Goal: Task Accomplishment & Management: Complete application form

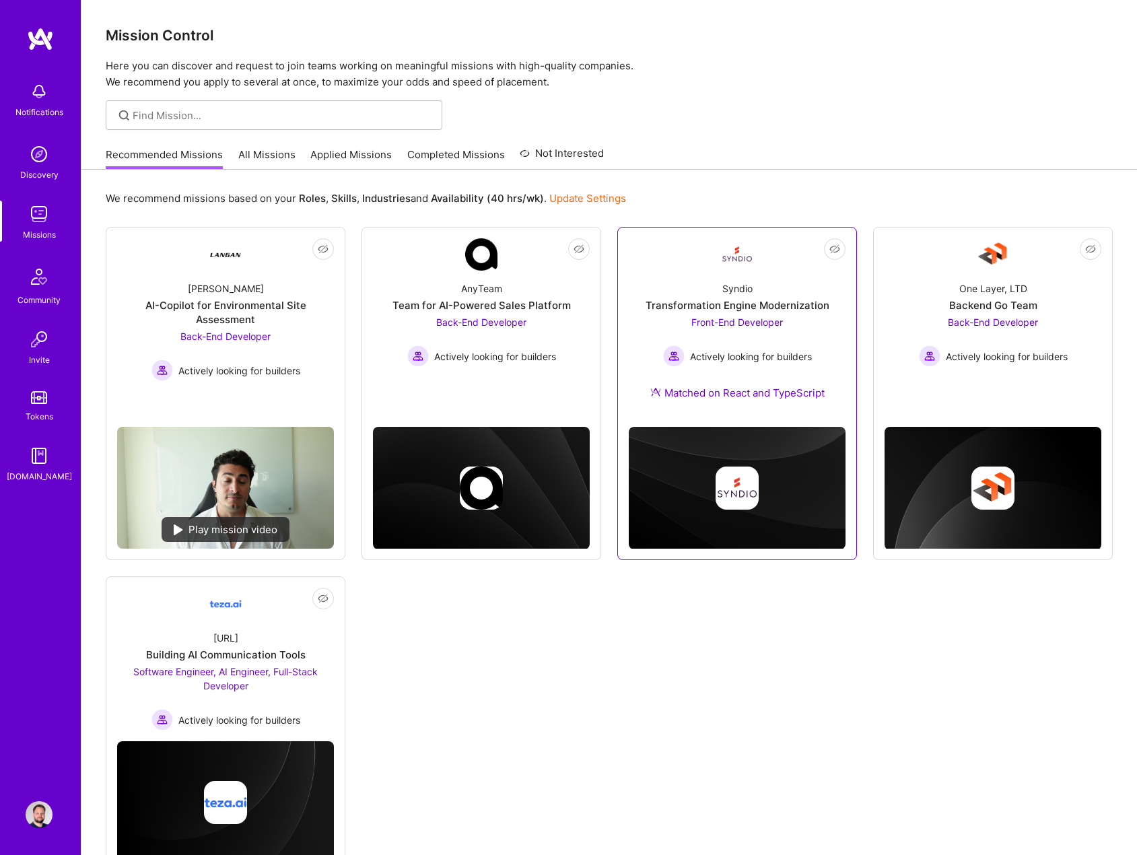
click at [709, 322] on span "Front-End Developer" at bounding box center [737, 321] width 92 height 11
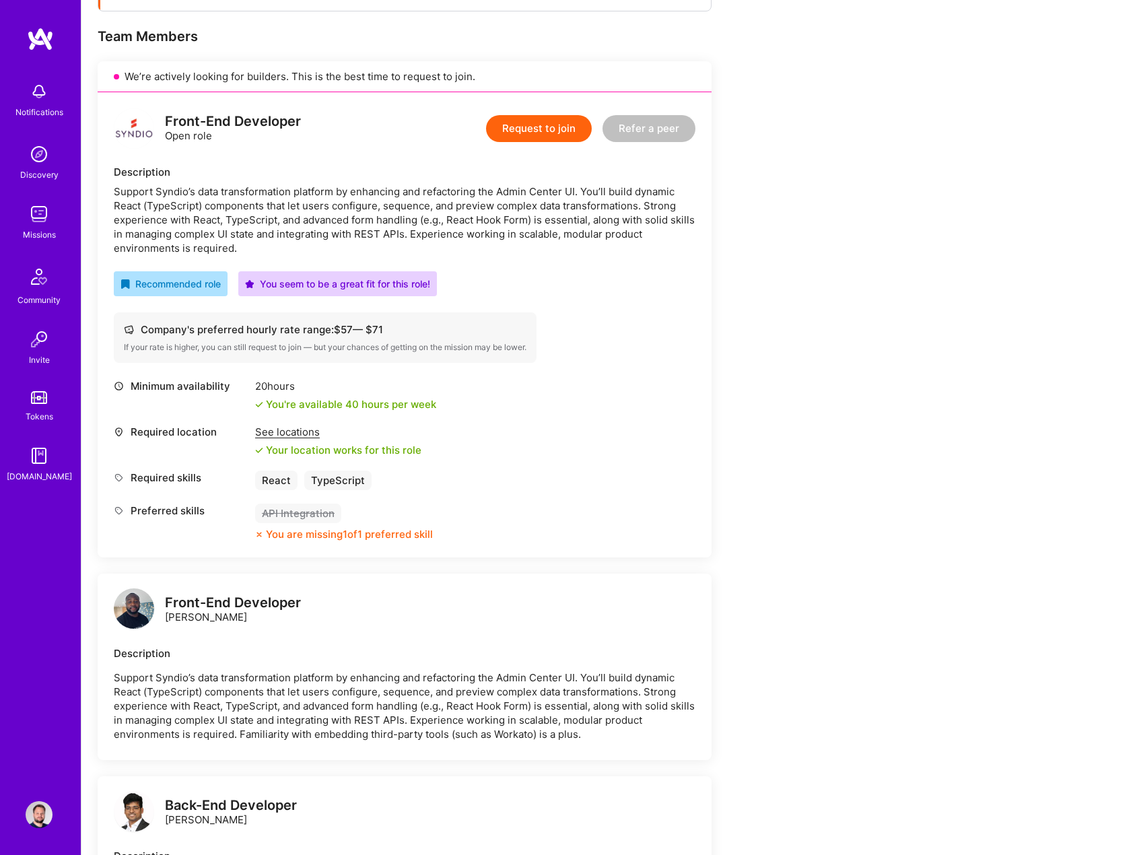
scroll to position [269, 0]
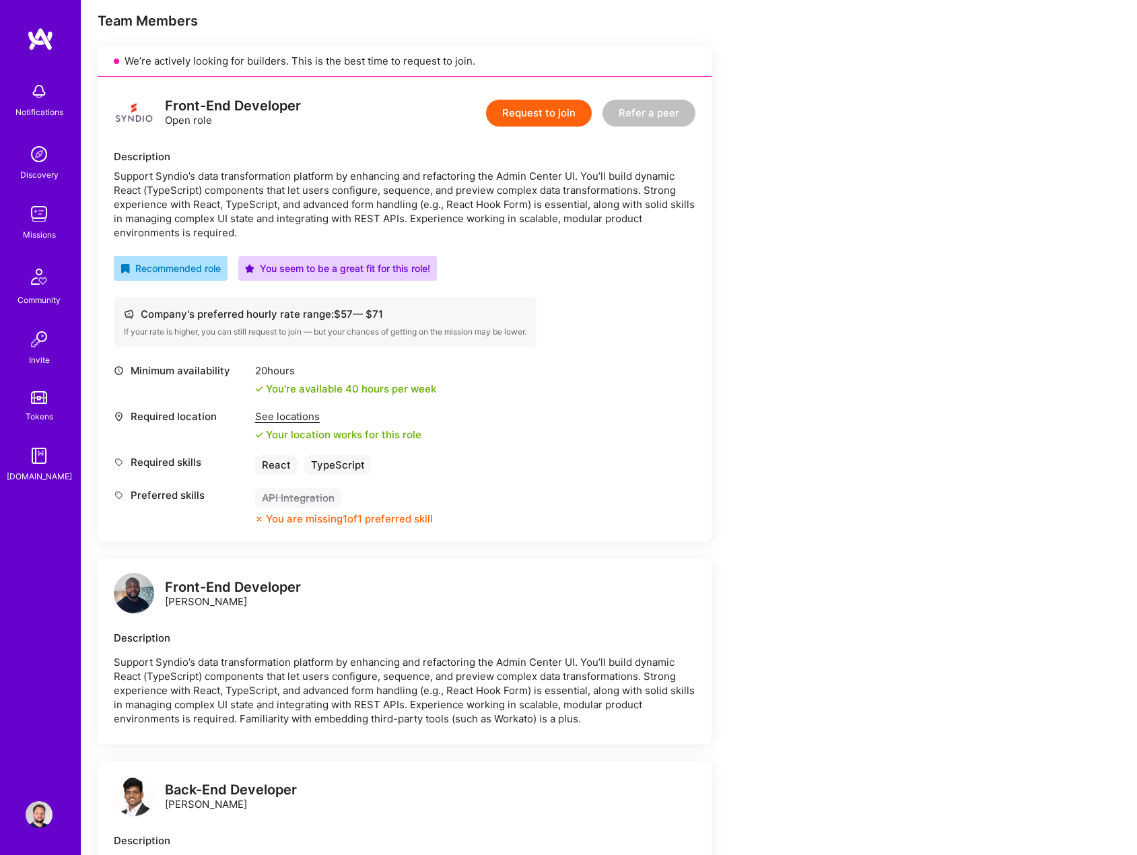
click at [555, 112] on button "Request to join" at bounding box center [539, 113] width 106 height 27
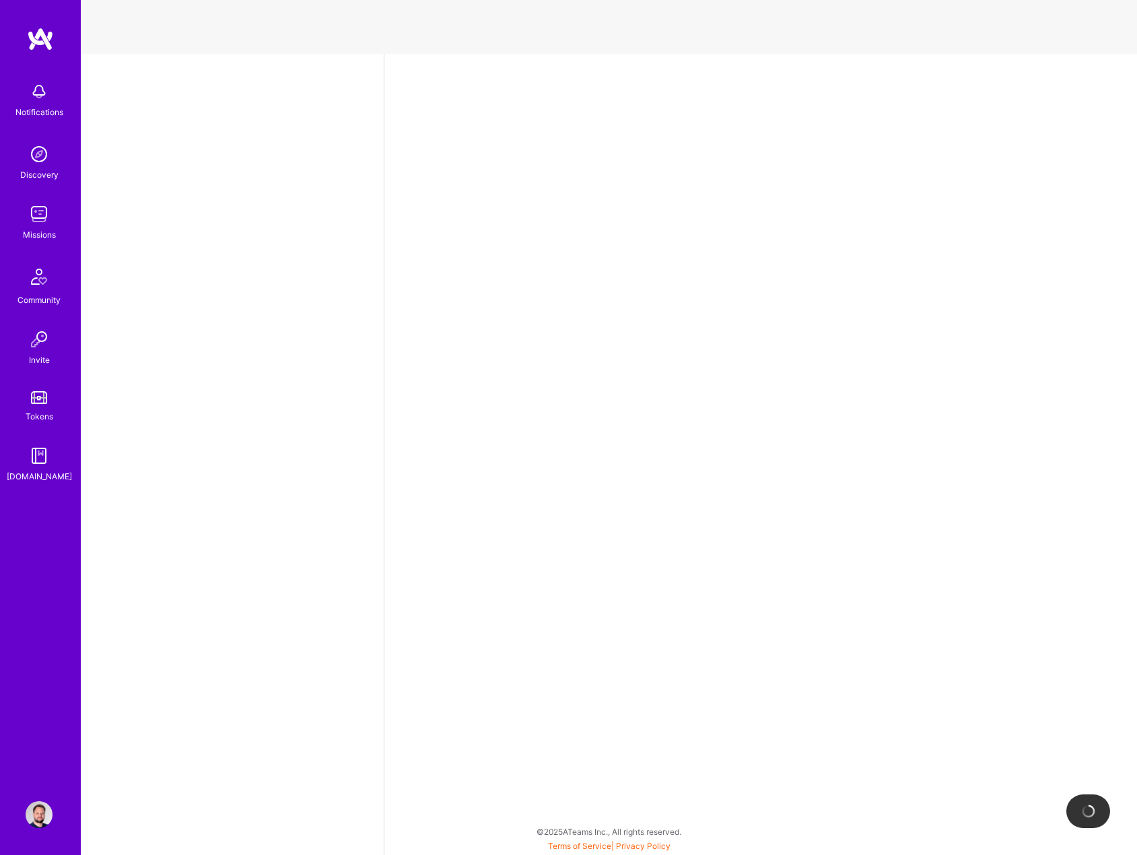
select select "US"
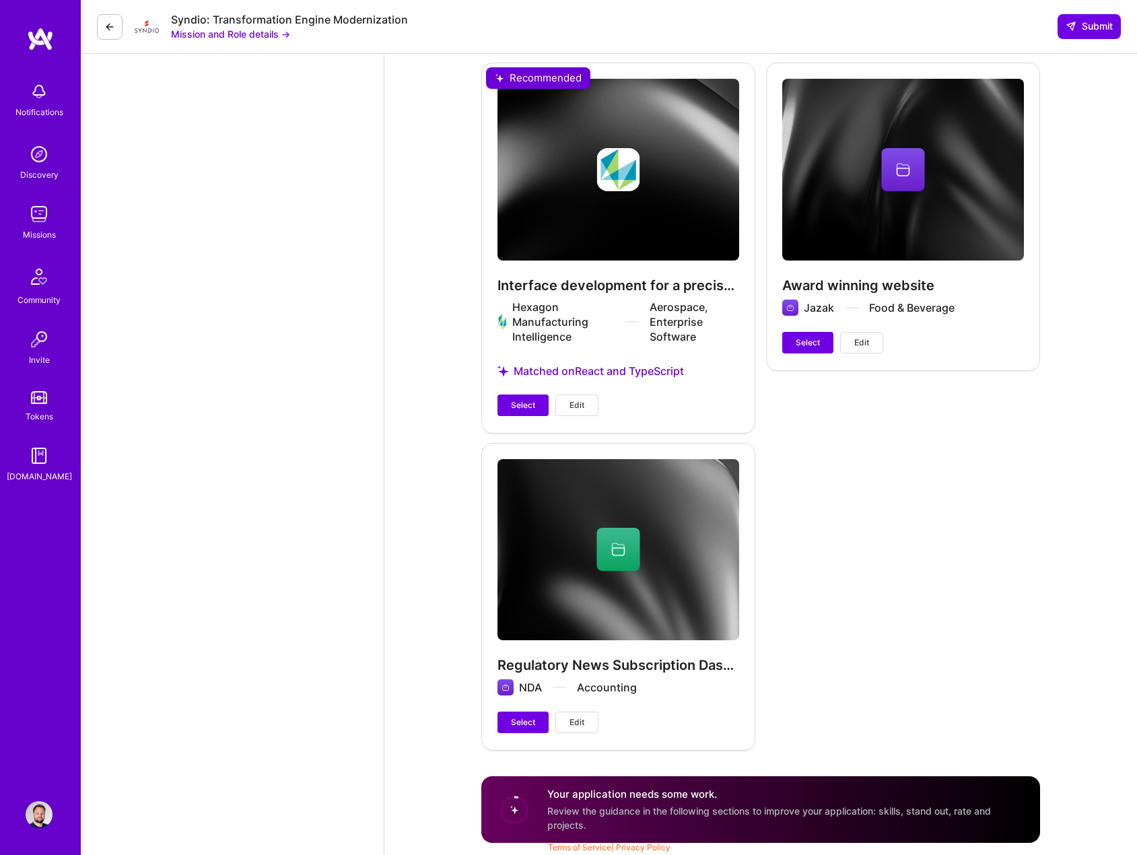
scroll to position [2537, 0]
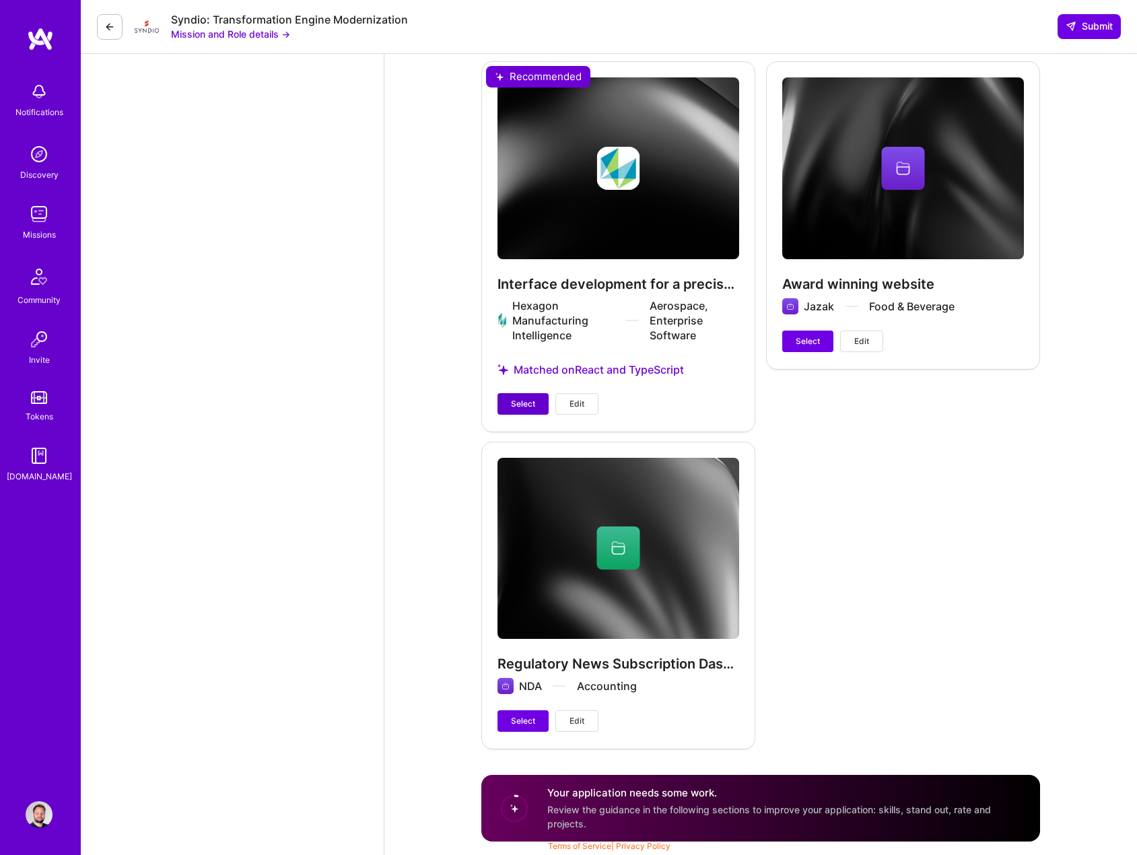
click at [516, 402] on span "Select" at bounding box center [523, 404] width 24 height 12
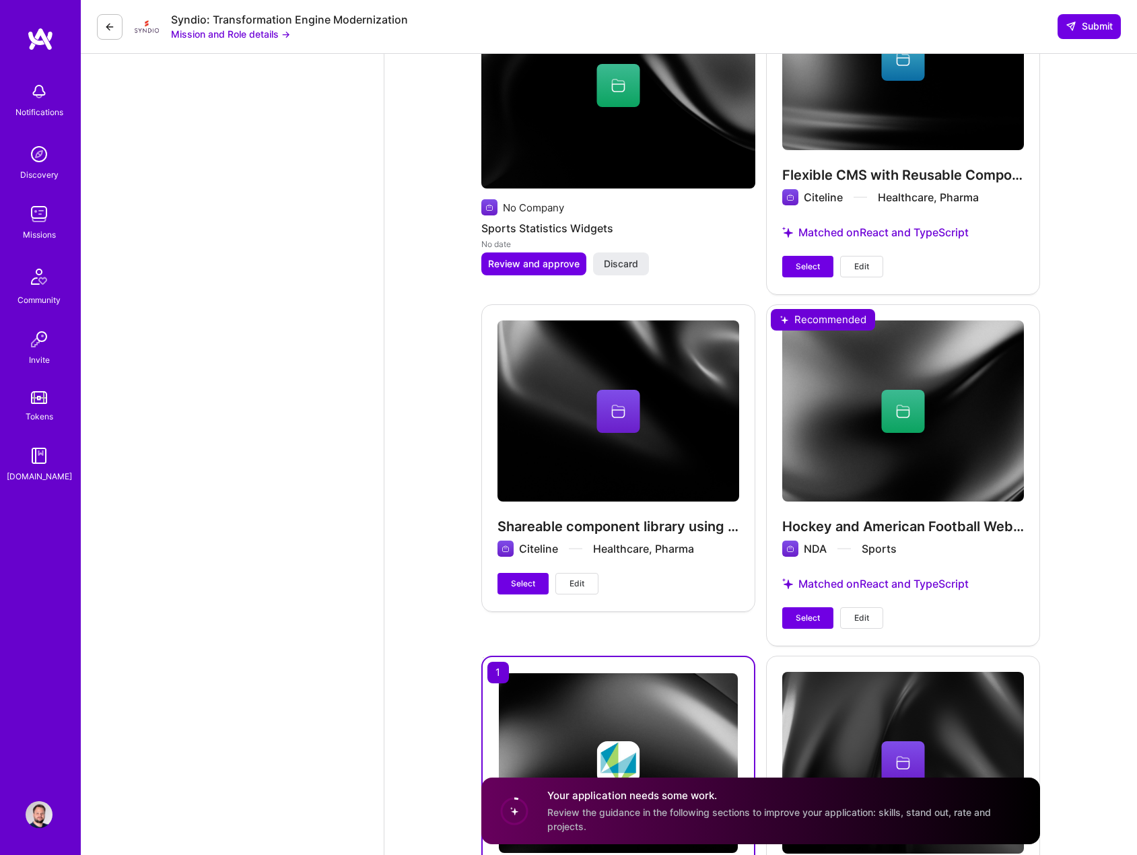
scroll to position [1931, 0]
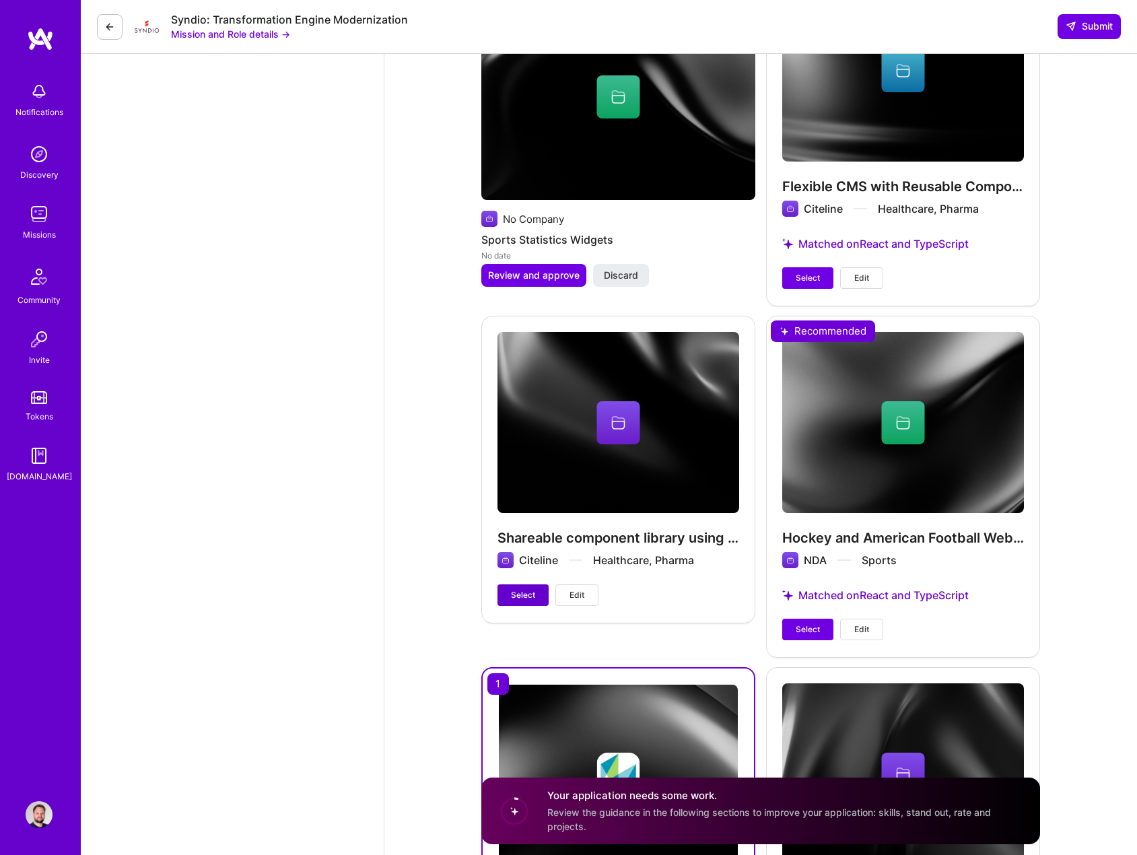
click at [515, 589] on span "Select" at bounding box center [523, 595] width 24 height 12
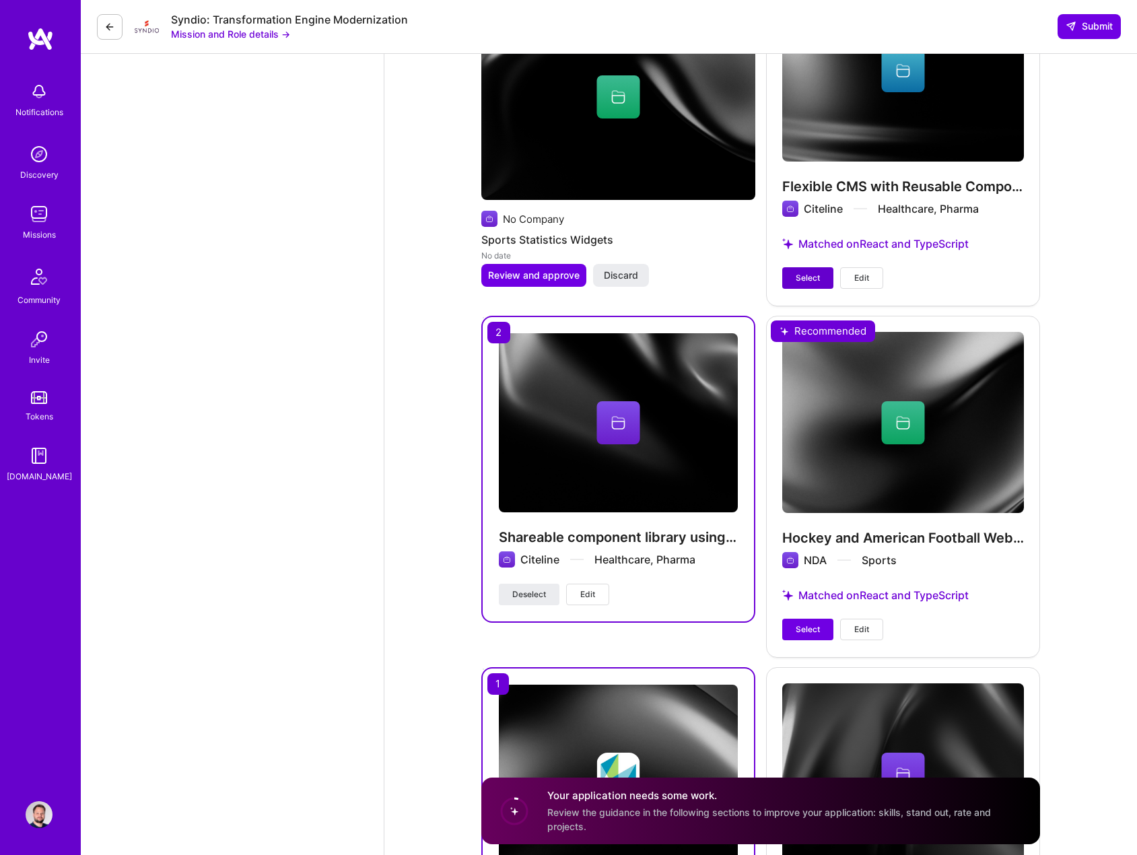
click at [805, 277] on span "Select" at bounding box center [807, 278] width 24 height 12
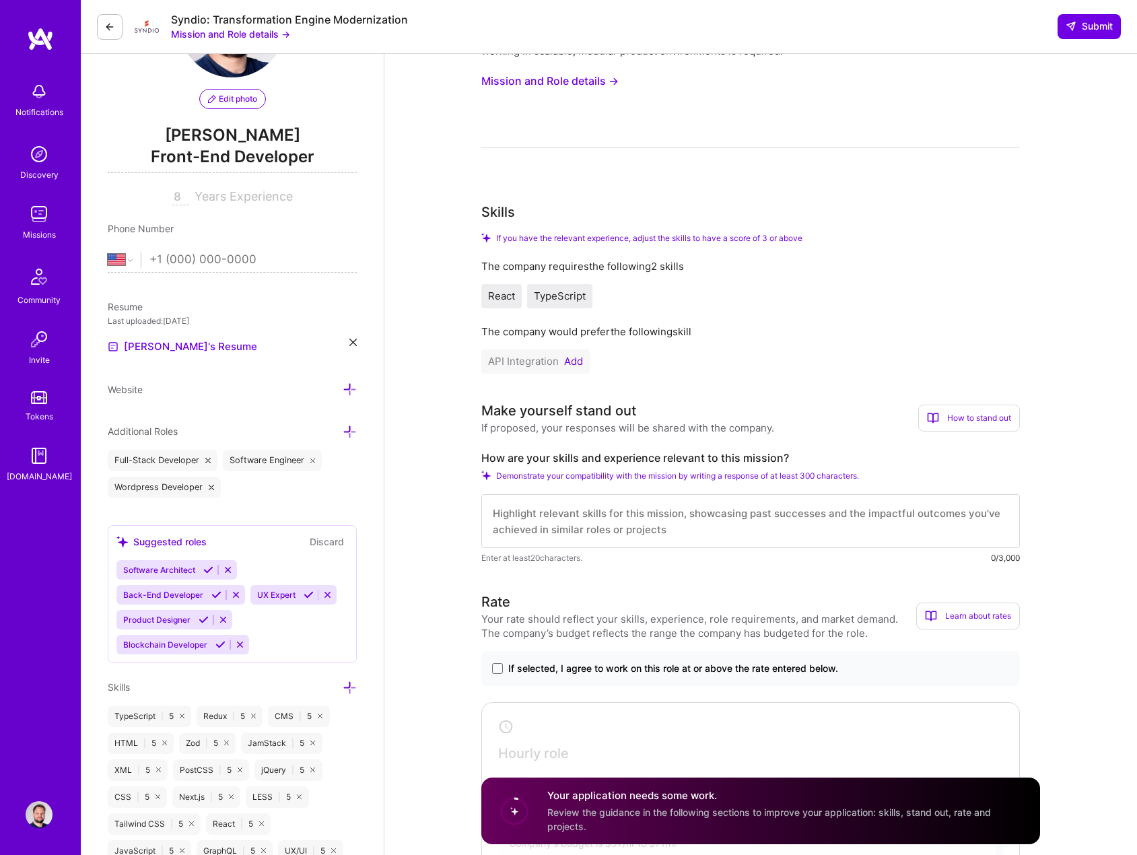
scroll to position [135, 0]
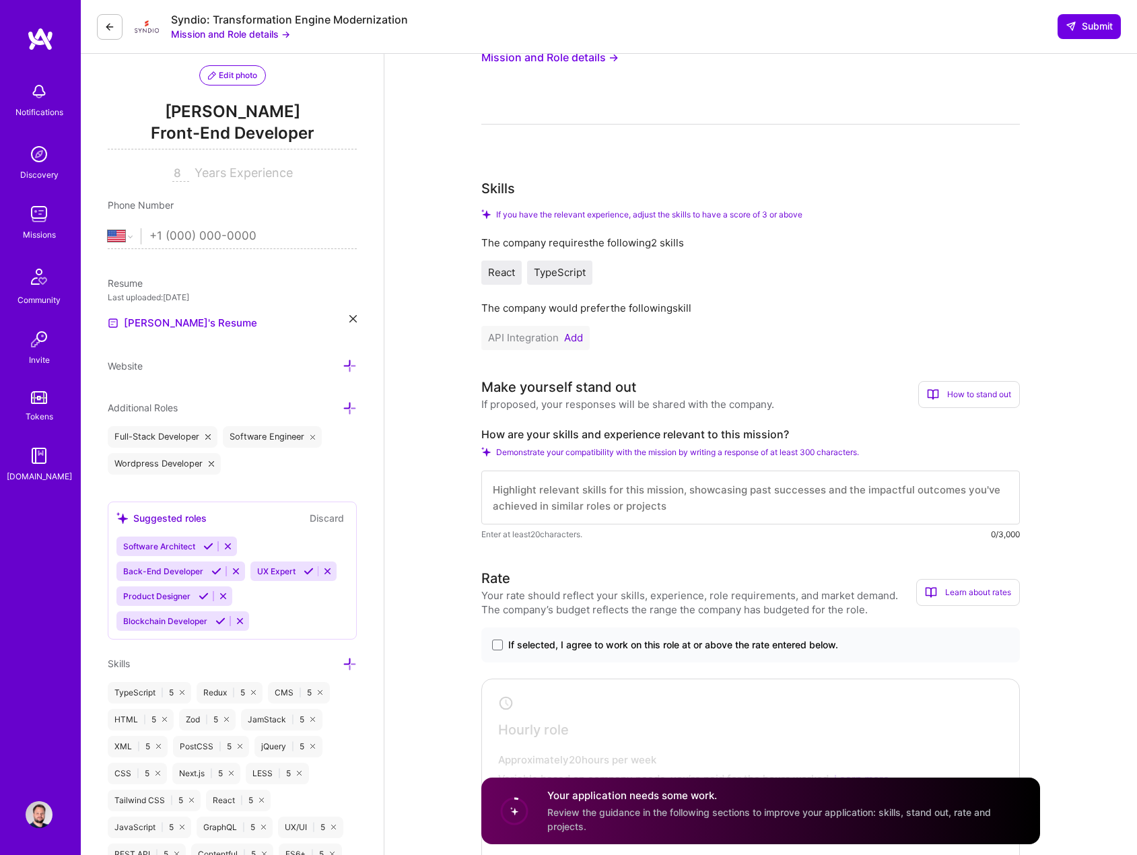
click at [645, 496] on textarea at bounding box center [750, 497] width 538 height 54
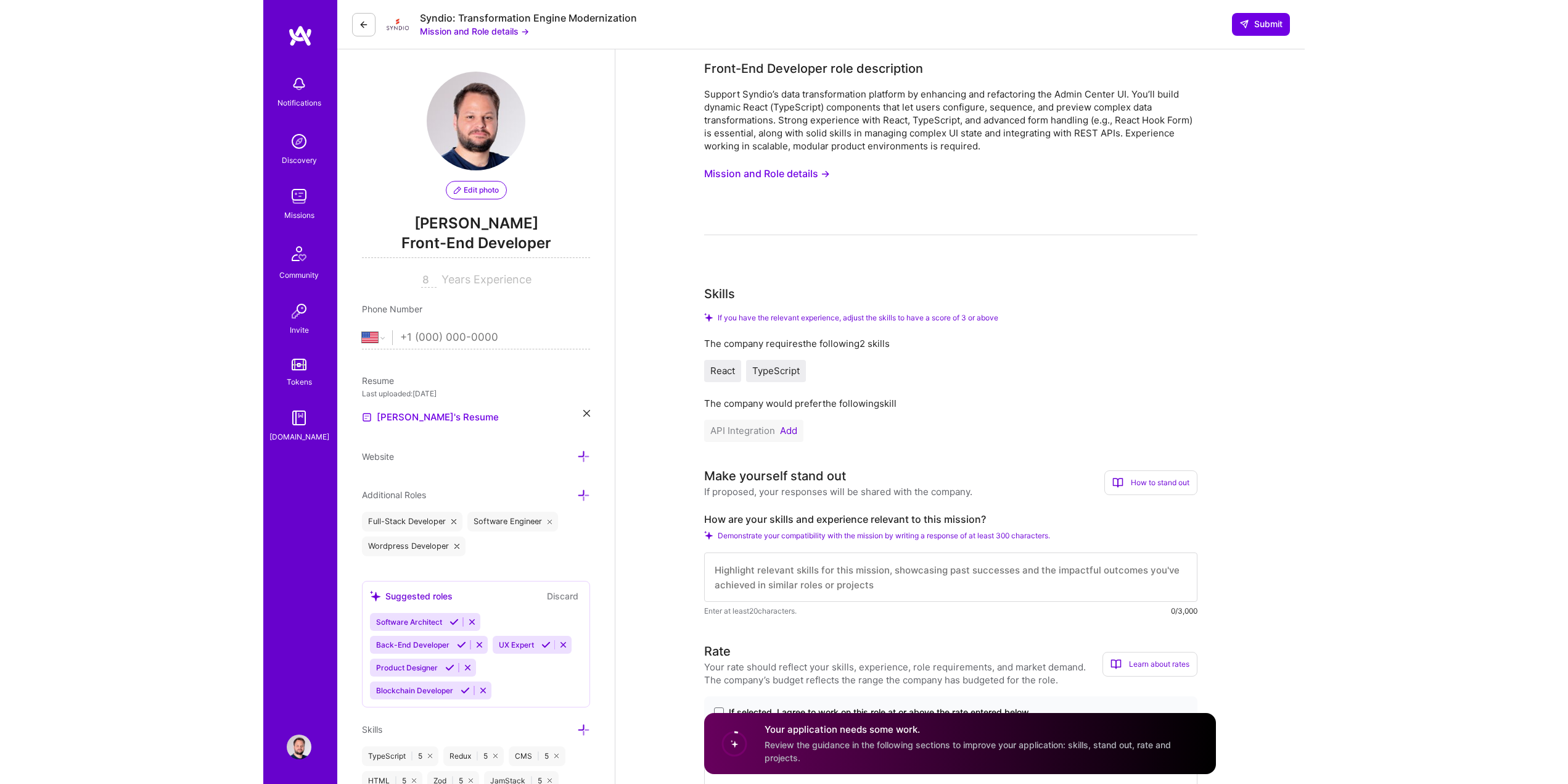
scroll to position [0, 0]
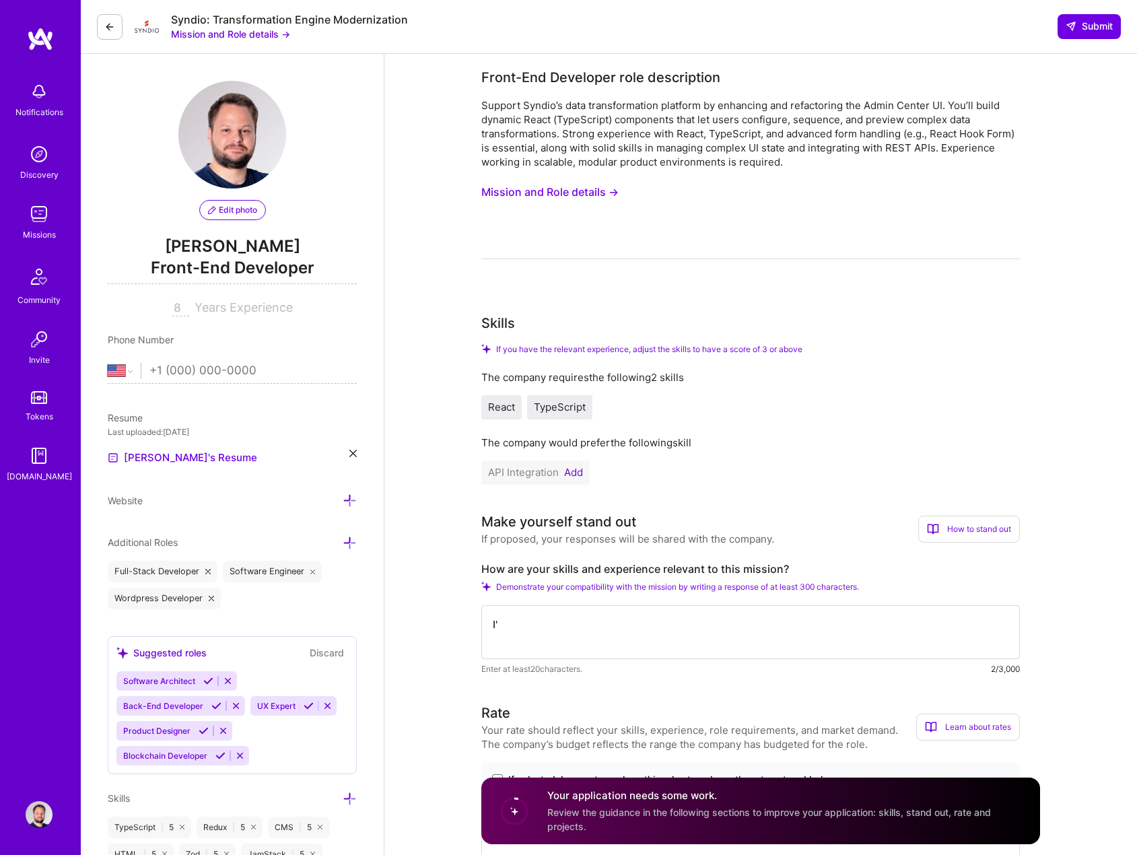
type textarea "I"
type textarea "W"
type textarea "I"
type textarea "W"
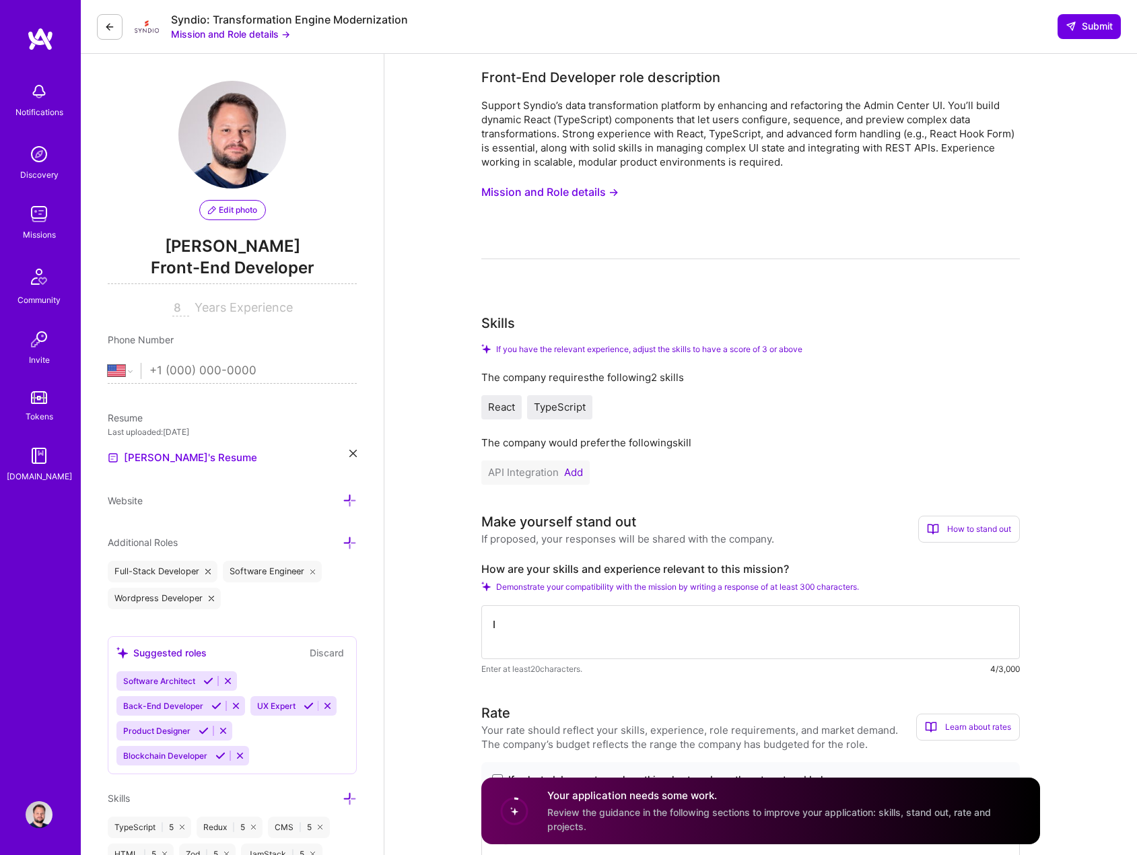
type textarea "I"
type textarea "M"
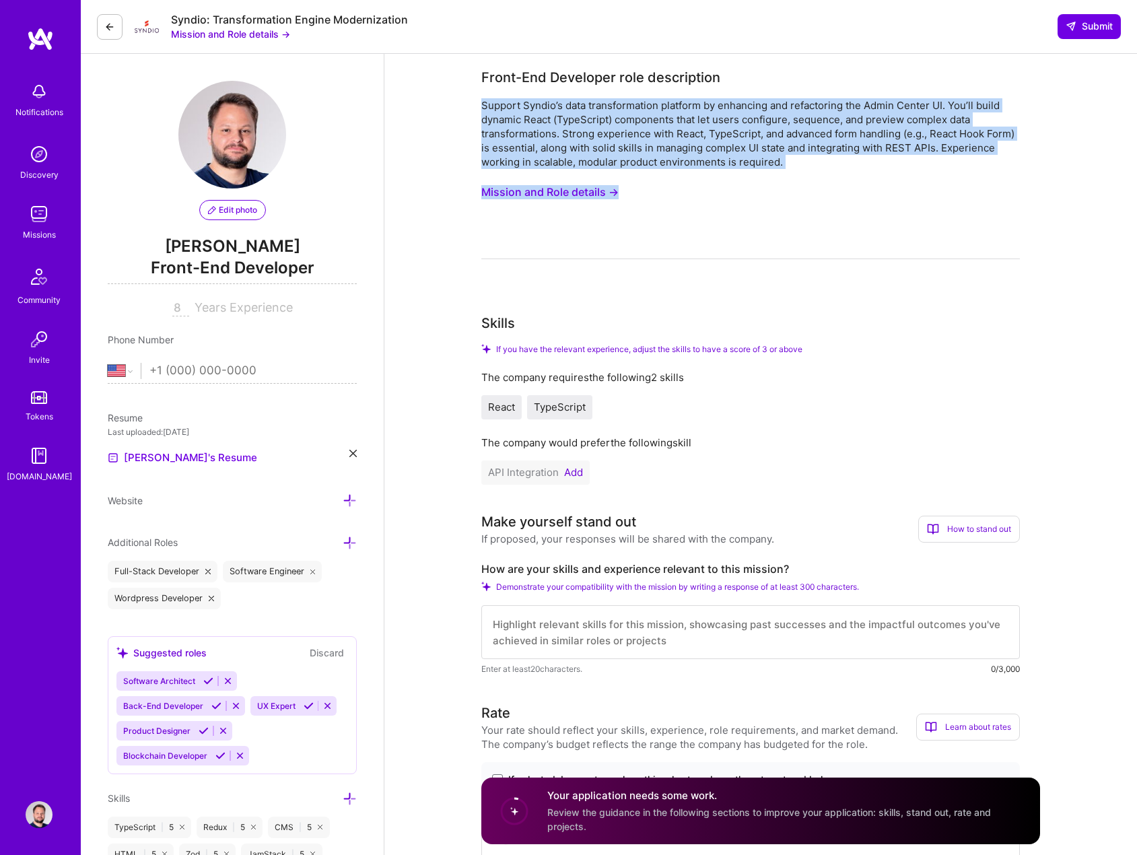
drag, startPoint x: 482, startPoint y: 107, endPoint x: 844, endPoint y: 179, distance: 369.1
click at [844, 179] on div "Support Syndio’s data transformation platform by enhancing and refactoring the …" at bounding box center [750, 178] width 538 height 161
click at [818, 155] on div "Support Syndio’s data transformation platform by enhancing and refactoring the …" at bounding box center [750, 133] width 538 height 71
drag, startPoint x: 793, startPoint y: 162, endPoint x: 483, endPoint y: 101, distance: 316.1
click at [483, 101] on div "Support Syndio’s data transformation platform by enhancing and refactoring the …" at bounding box center [750, 133] width 538 height 71
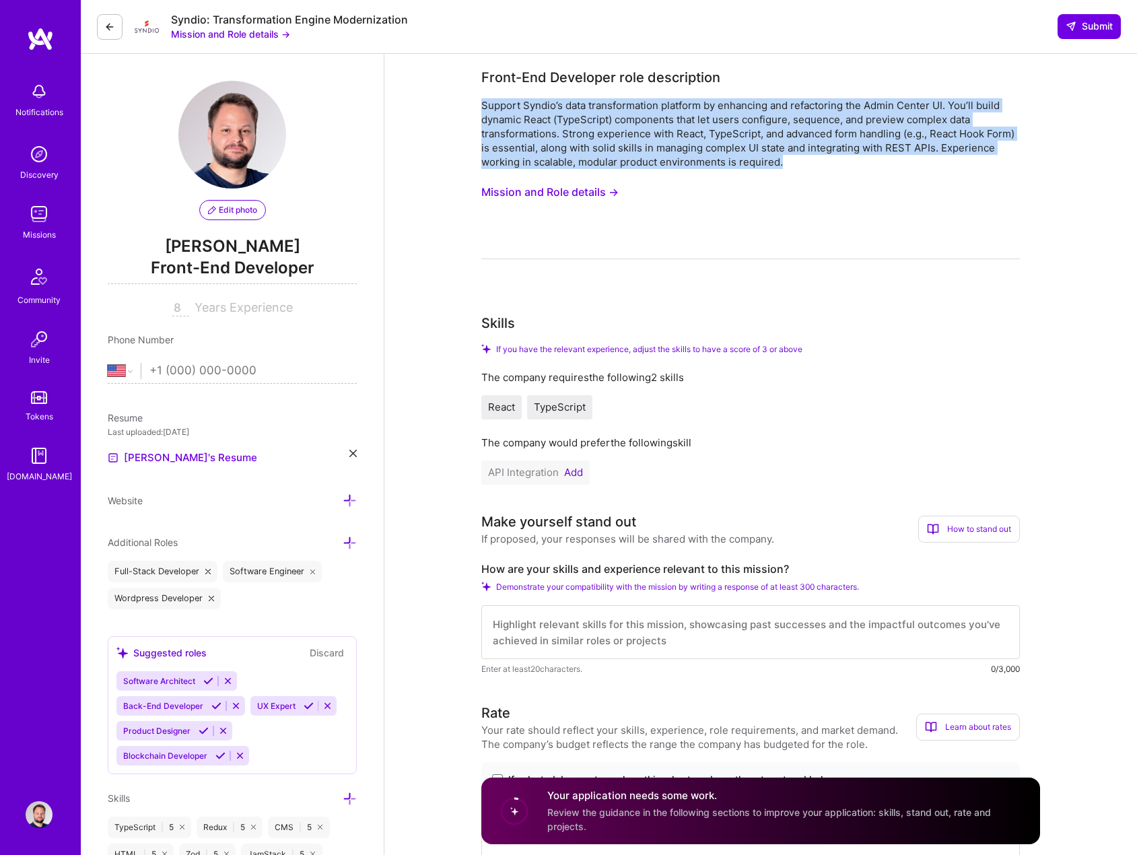
copy div "Support Syndio’s data transformation platform by enhancing and refactoring the …"
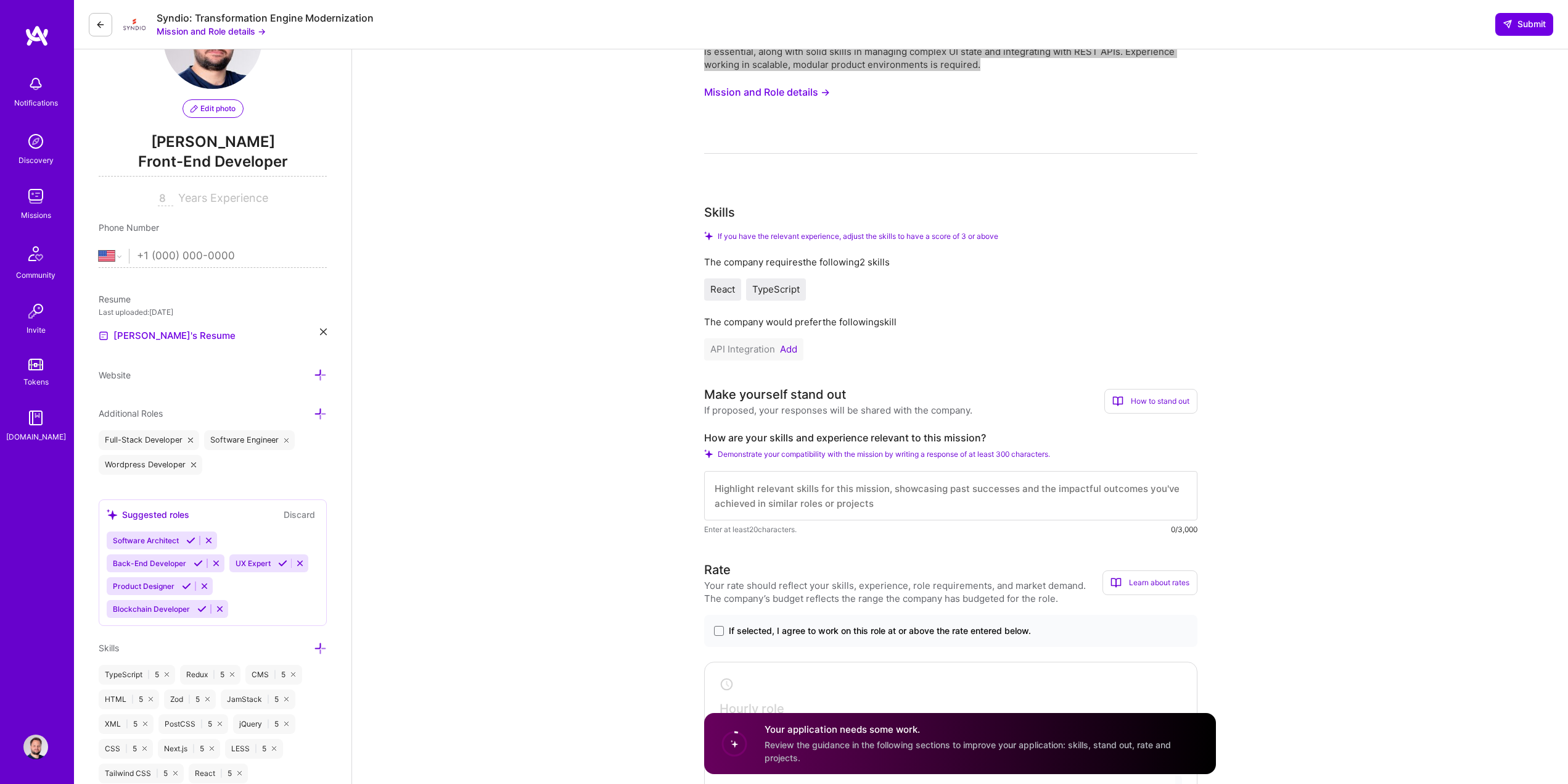
scroll to position [308, 0]
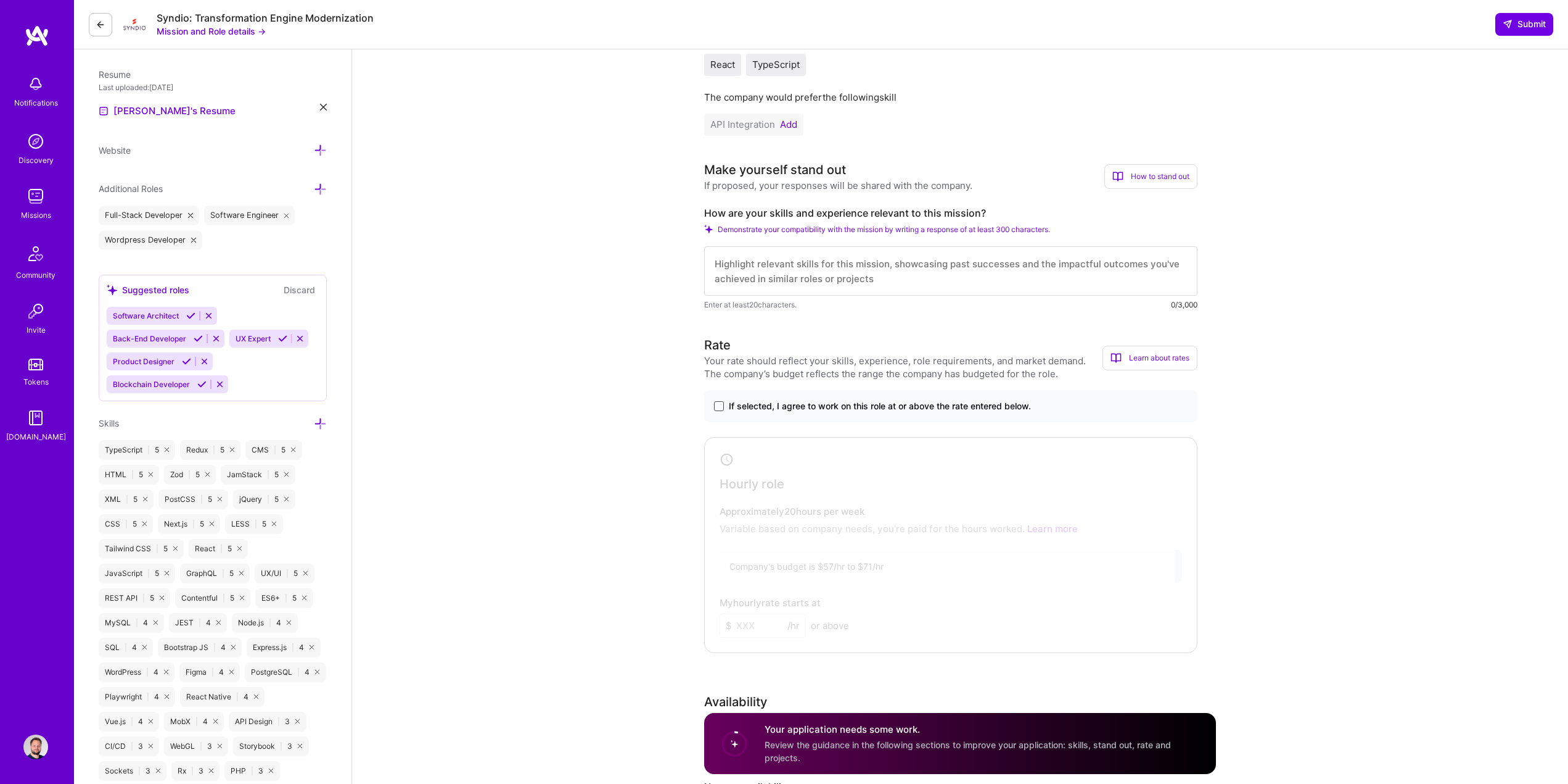
click at [721, 405] on span at bounding box center [718, 405] width 10 height 10
click at [0, 0] on input "If selected, I agree to work on this role at or above the rate entered below." at bounding box center [0, 0] width 0 height 0
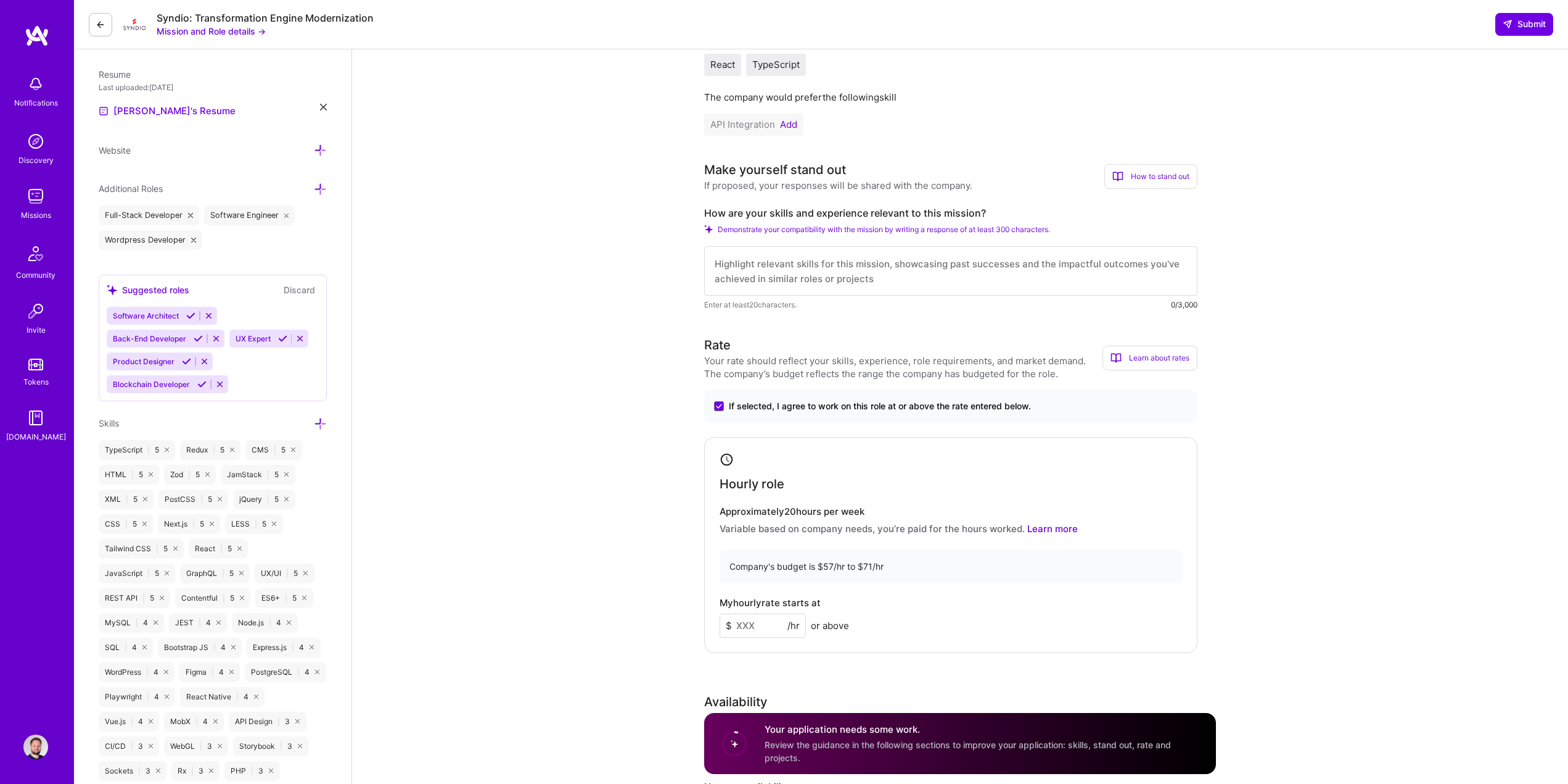
click at [755, 623] on input at bounding box center [762, 625] width 86 height 24
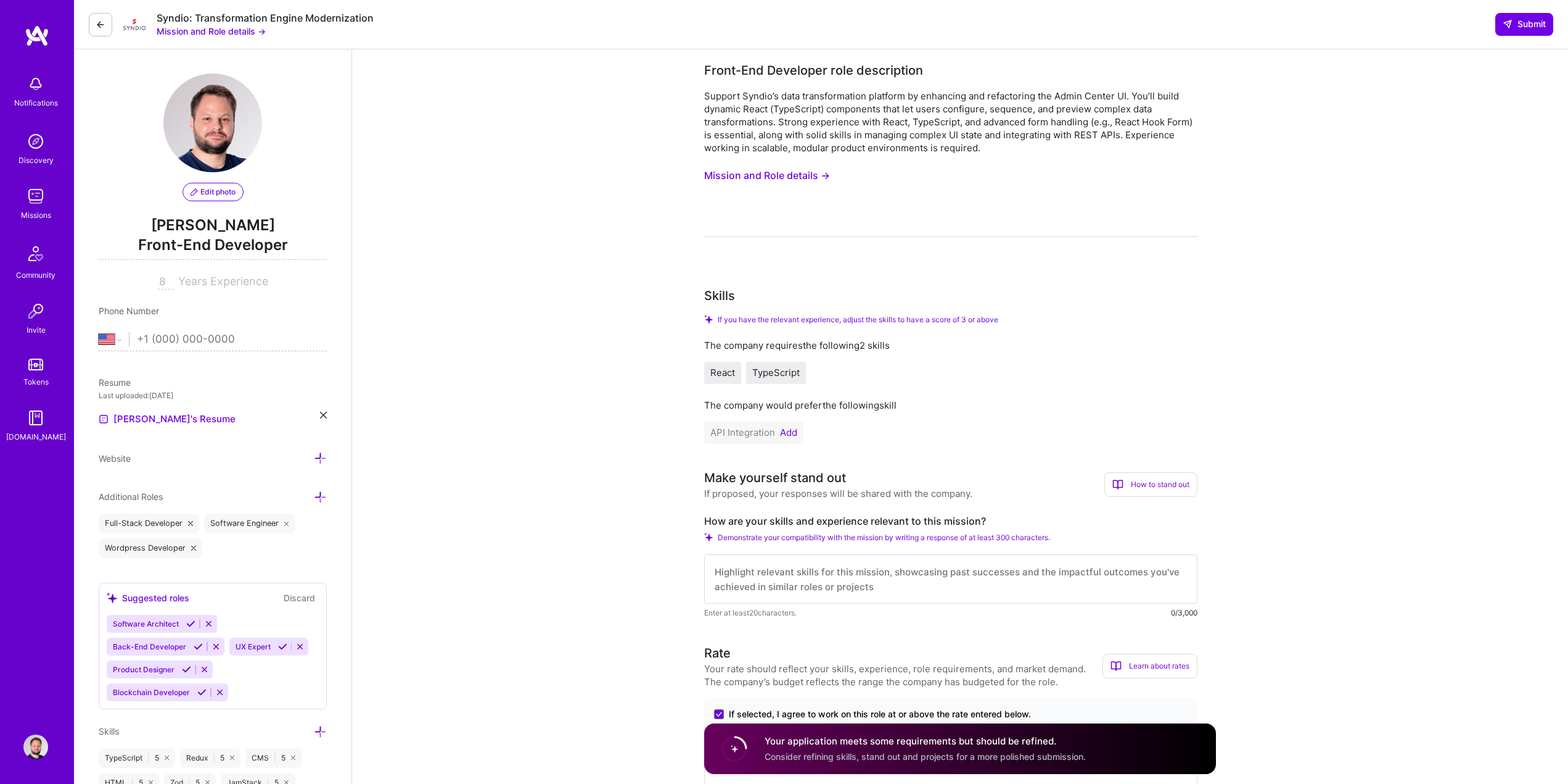
scroll to position [0, 0]
type input "65"
click at [764, 573] on textarea at bounding box center [951, 580] width 493 height 50
paste textarea "L ipsu dolorsita consectetu adip Elits doe TempOrinci utl etd magna aliquaeni a…"
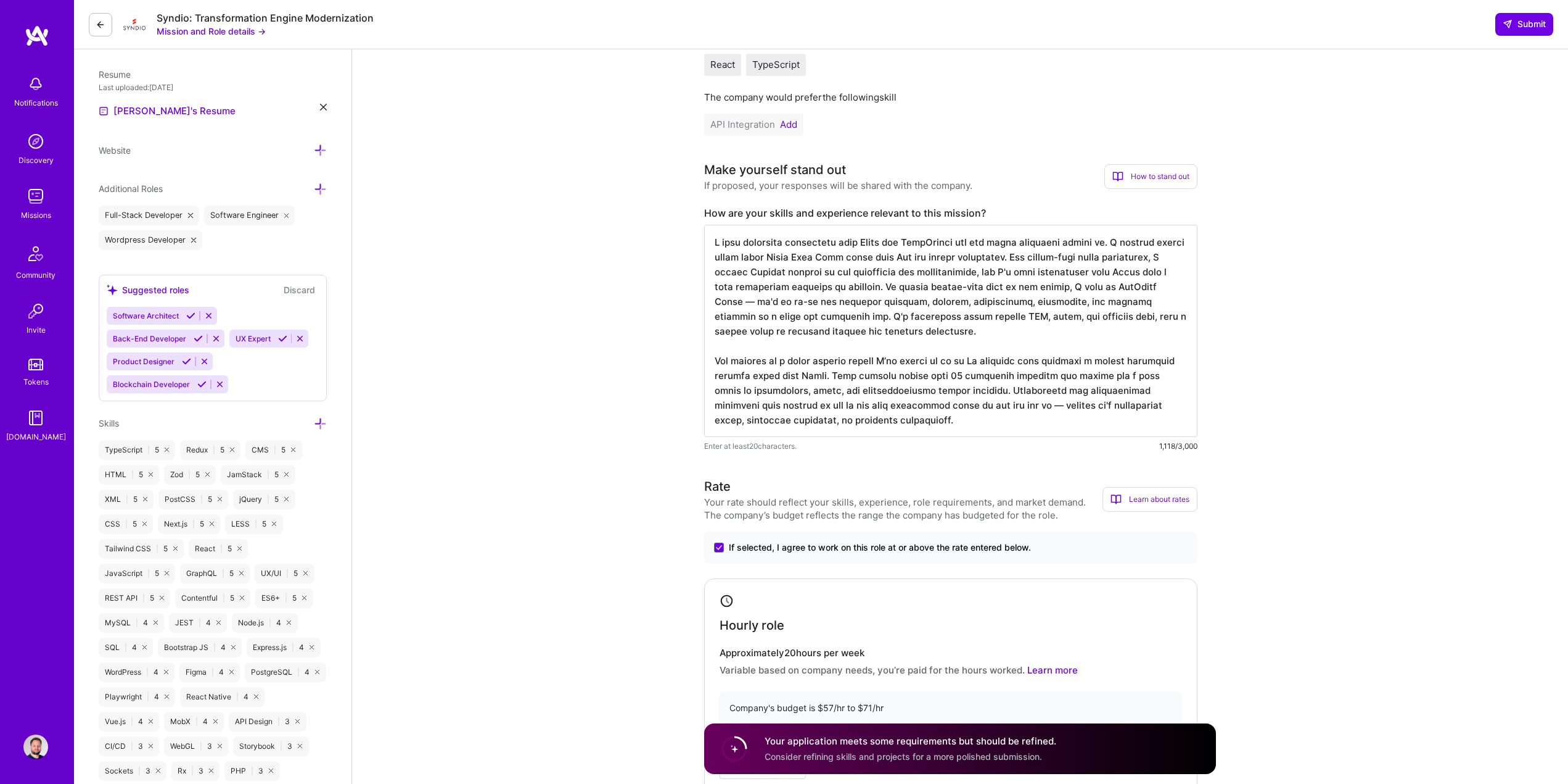
drag, startPoint x: 787, startPoint y: 304, endPoint x: 796, endPoint y: 304, distance: 9.0
click at [796, 304] on textarea at bounding box center [951, 330] width 493 height 212
drag, startPoint x: 1002, startPoint y: 406, endPoint x: 1010, endPoint y: 408, distance: 8.2
click at [1010, 408] on textarea at bounding box center [951, 330] width 493 height 212
click at [997, 389] on textarea at bounding box center [951, 330] width 493 height 212
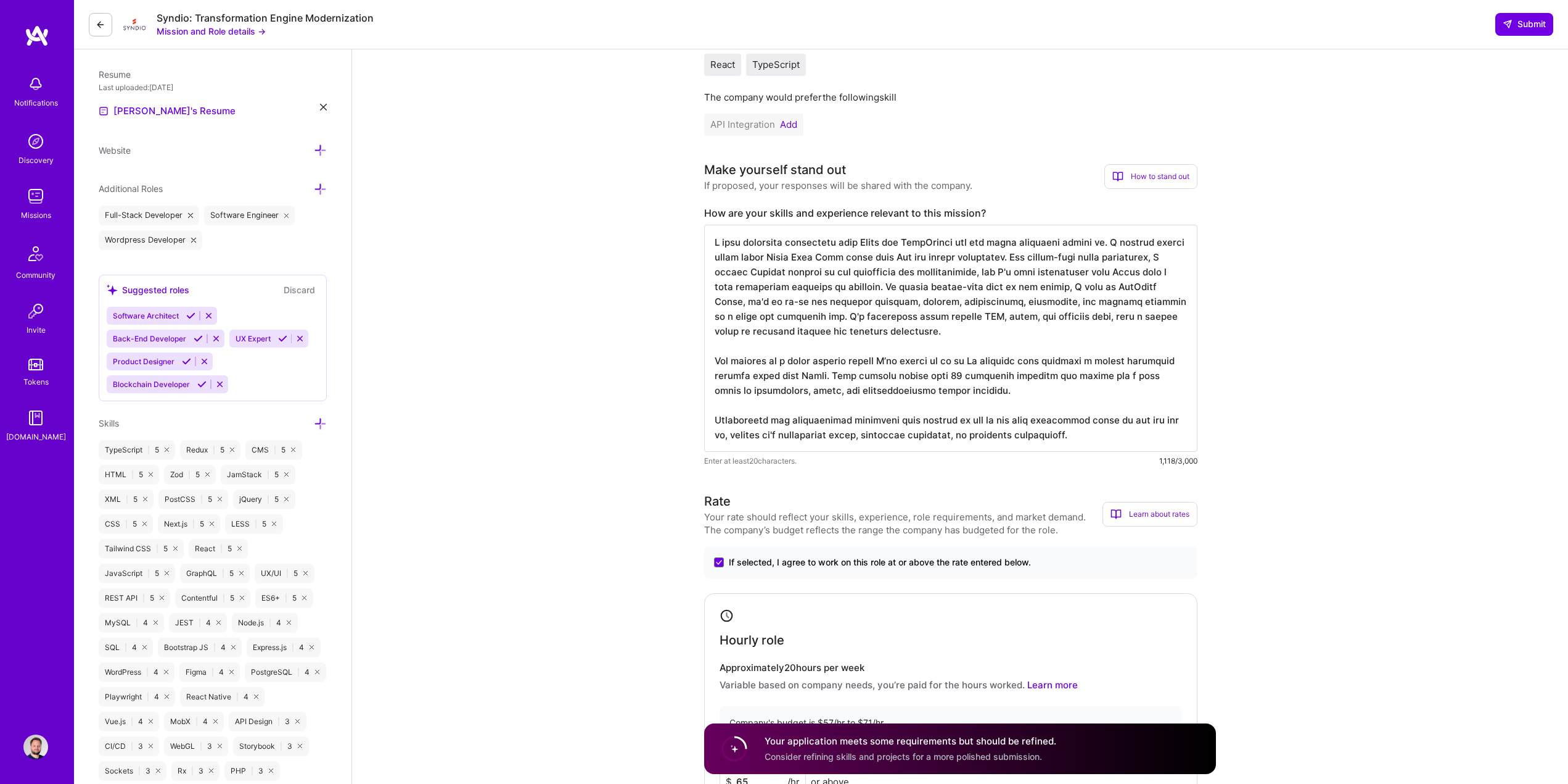
click at [1041, 257] on textarea at bounding box center [951, 338] width 493 height 227
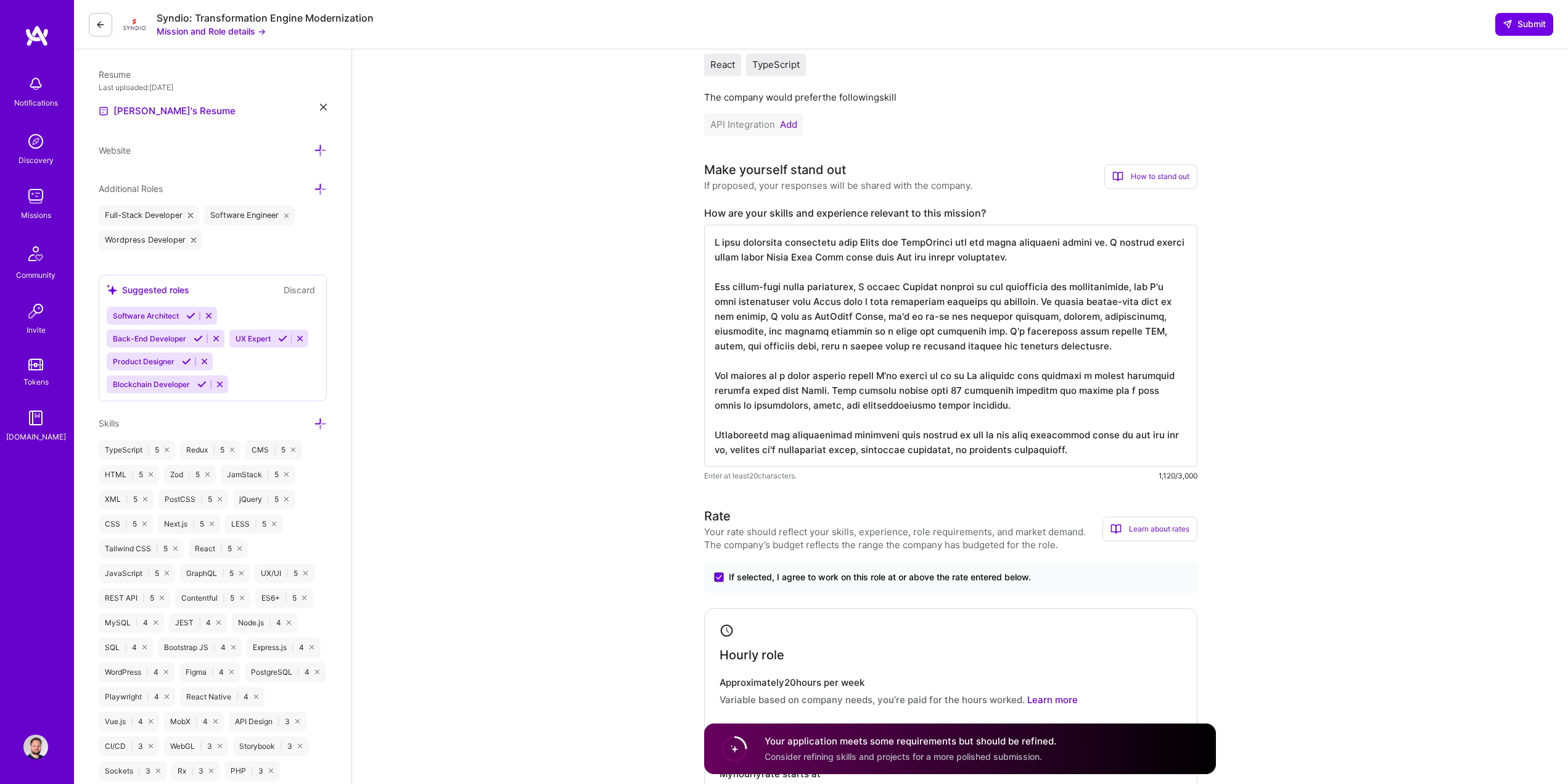
click at [1041, 245] on textarea at bounding box center [951, 346] width 493 height 242
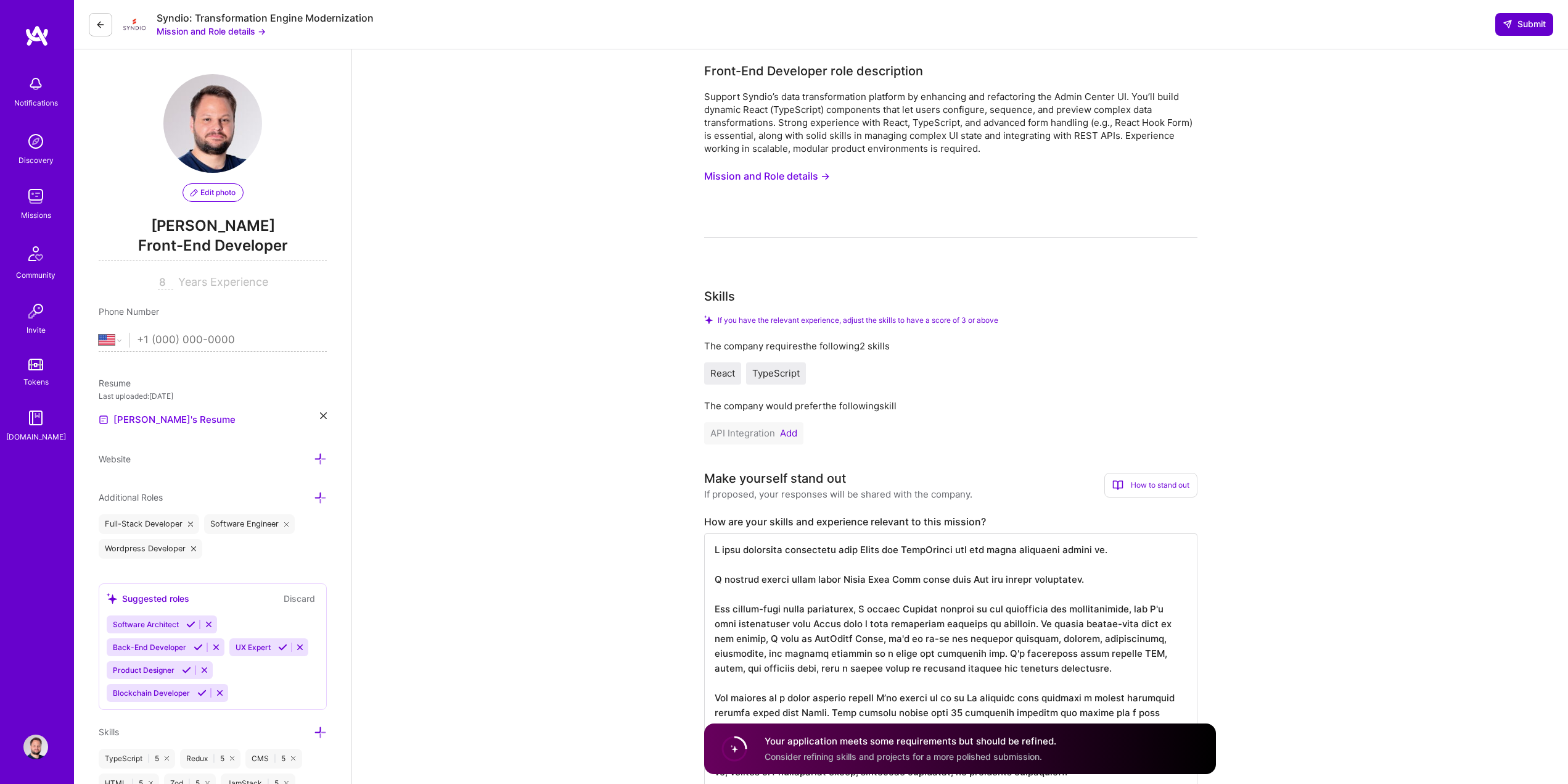
type textarea "L ipsu dolorsita consectetu adip Elits doe TempOrinci utl etd magna aliquaeni a…"
click at [1041, 16] on button "Submit" at bounding box center [1524, 24] width 58 height 22
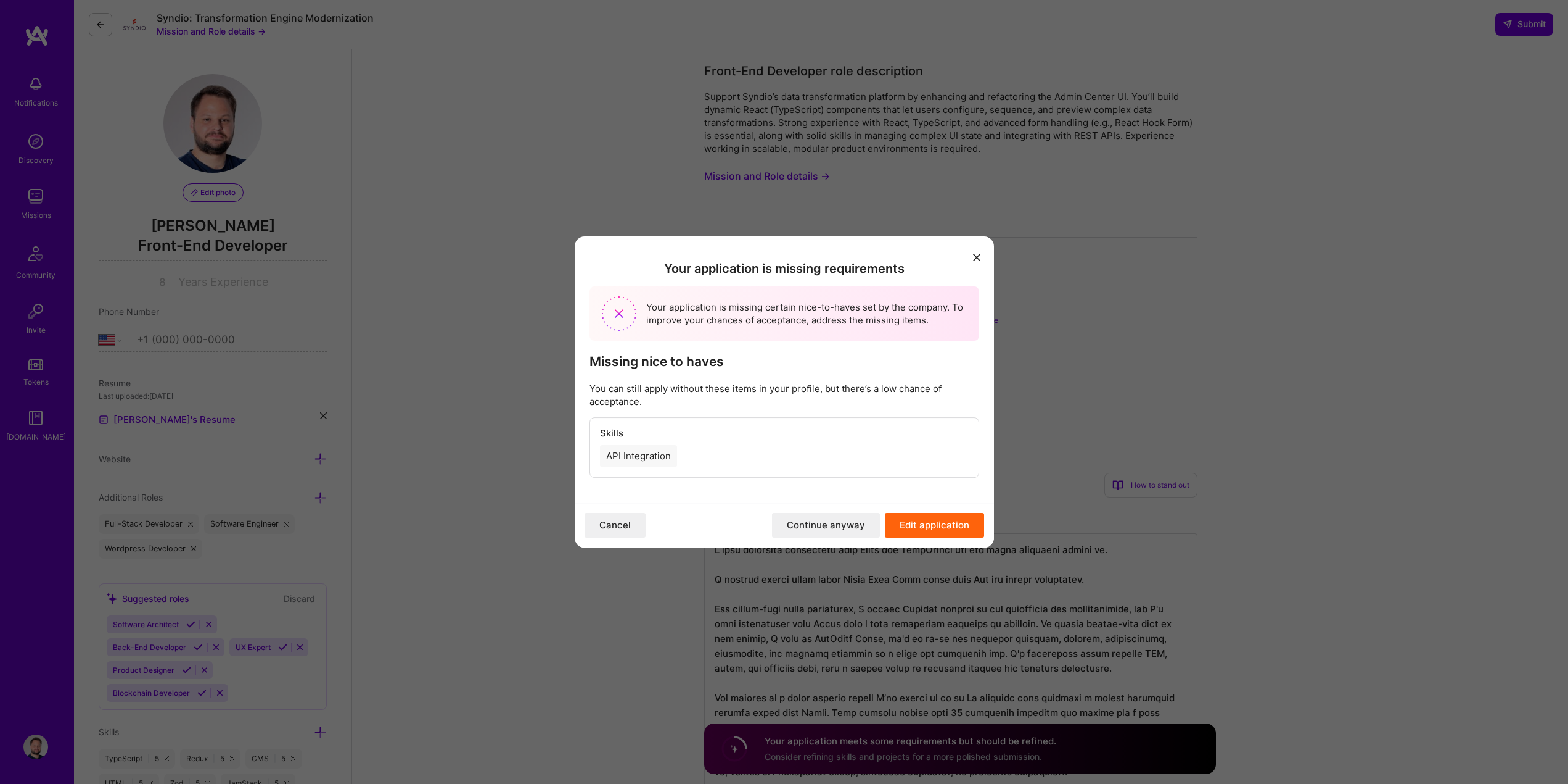
click at [629, 455] on div "API Integration" at bounding box center [639, 456] width 77 height 22
copy div "API Integration"
click at [978, 258] on icon "modal" at bounding box center [977, 258] width 7 height 7
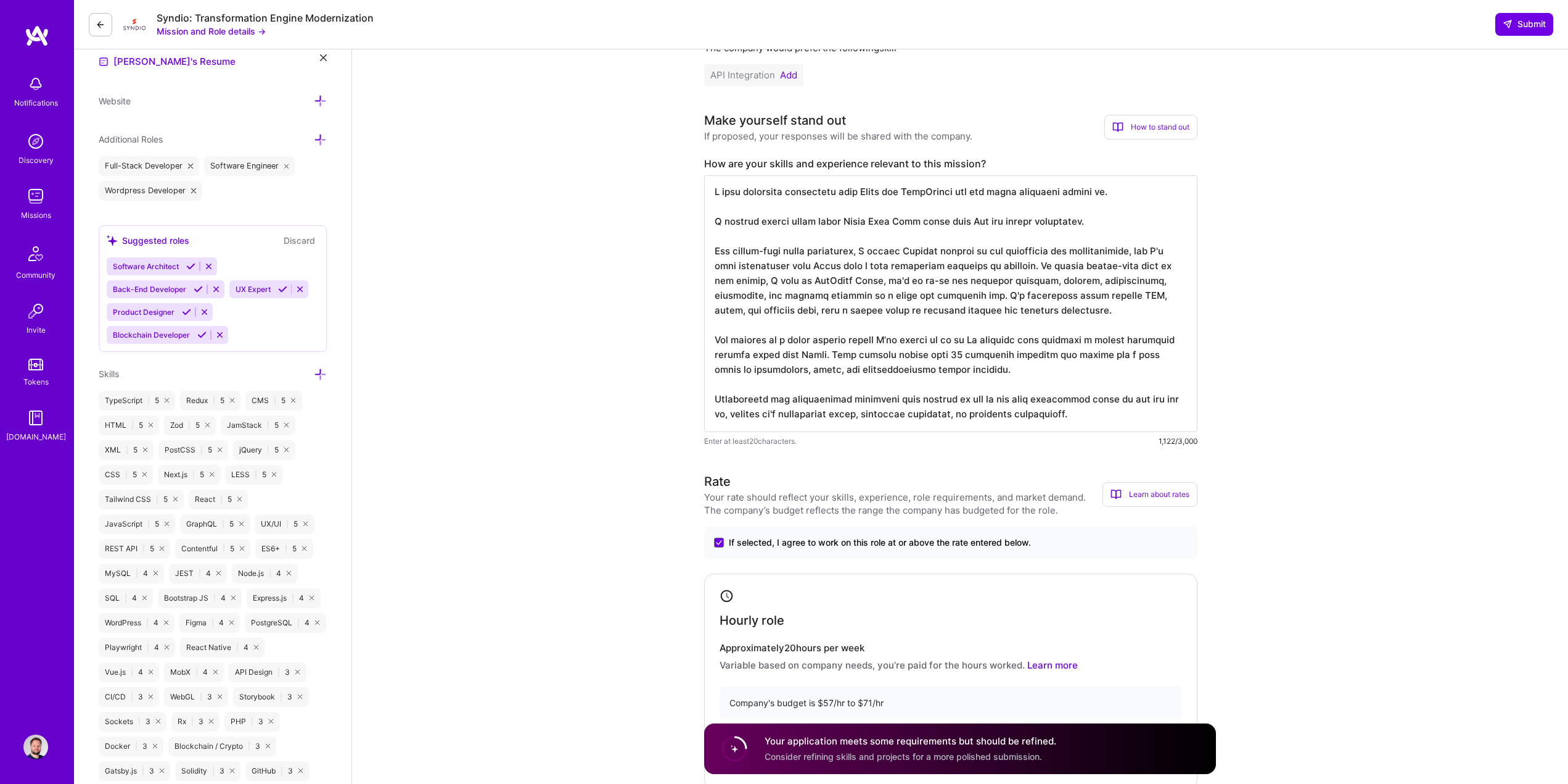
scroll to position [370, 0]
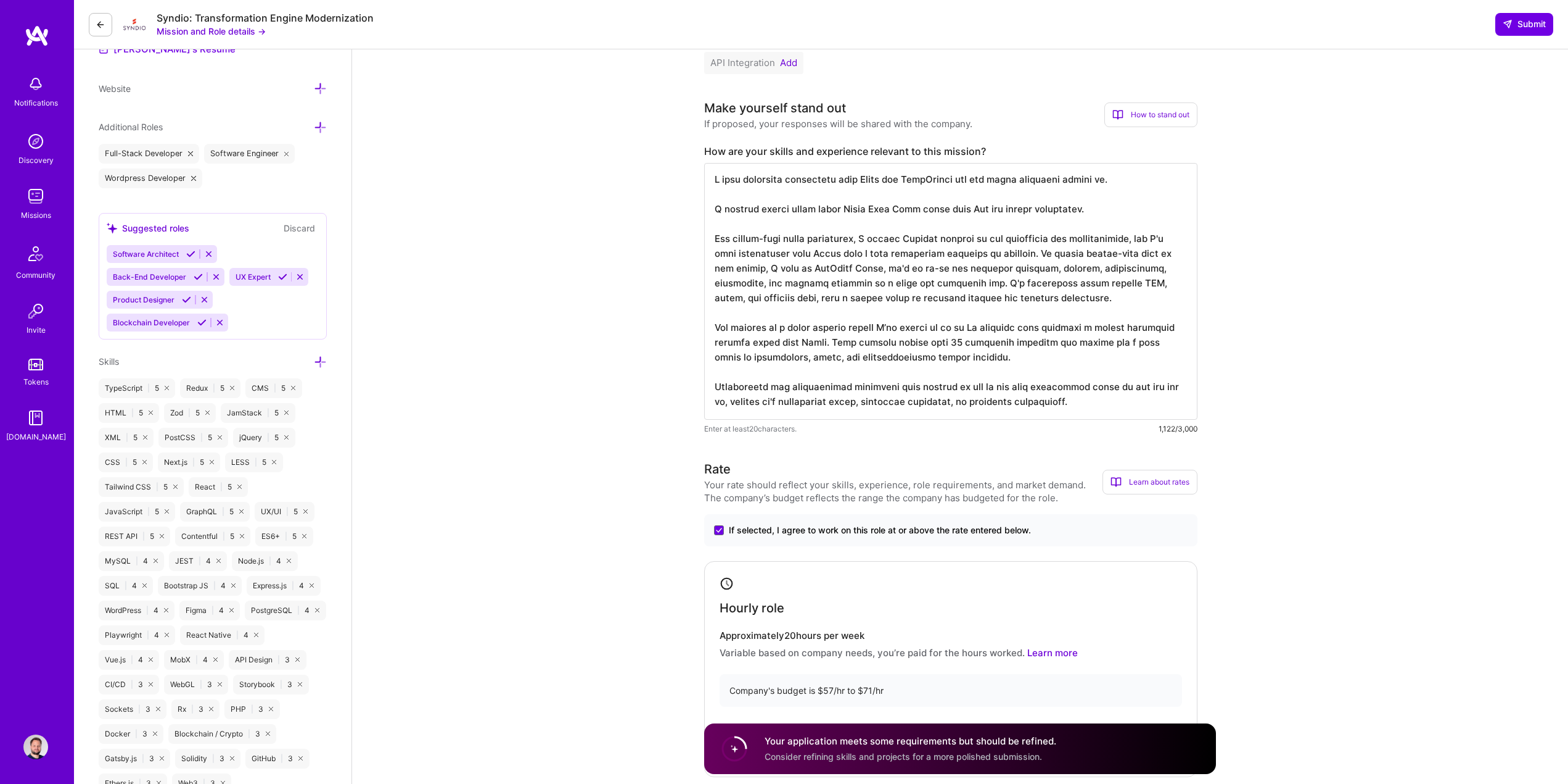
click at [318, 362] on icon at bounding box center [321, 362] width 13 height 13
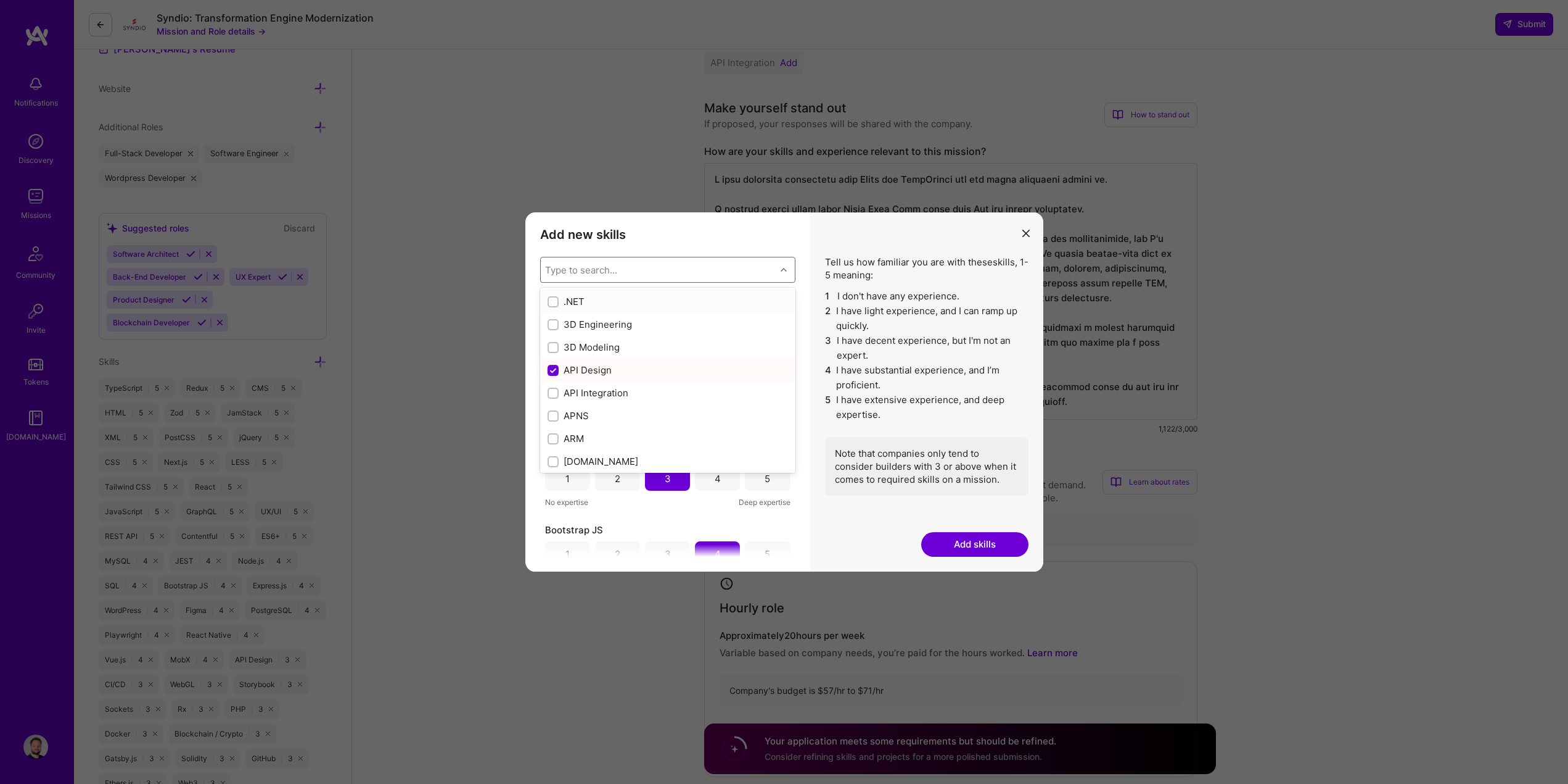
click at [600, 271] on div "Type to search..." at bounding box center [581, 270] width 72 height 13
paste input "API Integration"
type input "API Integration"
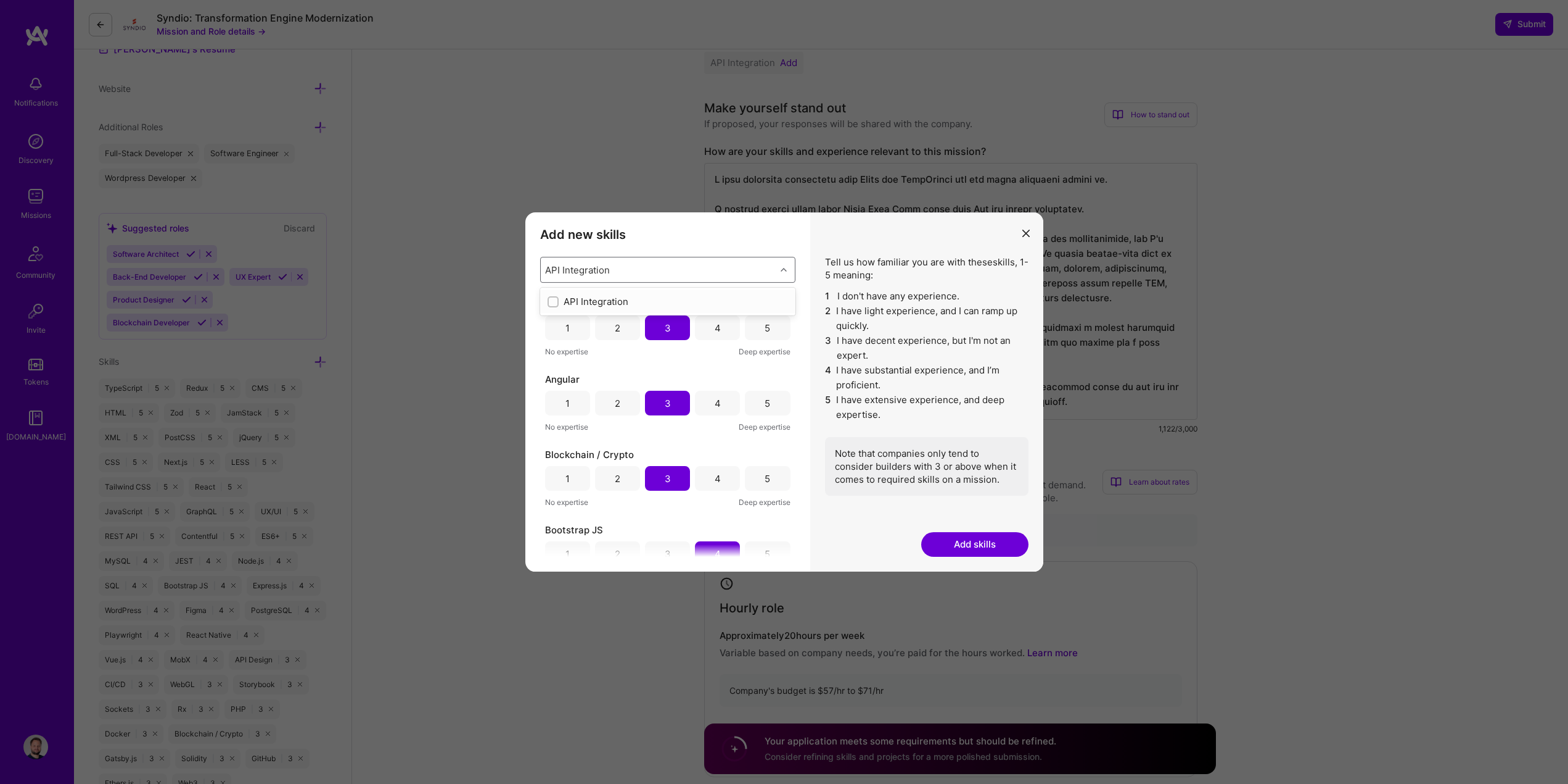
click at [591, 302] on div "API Integration" at bounding box center [668, 302] width 240 height 13
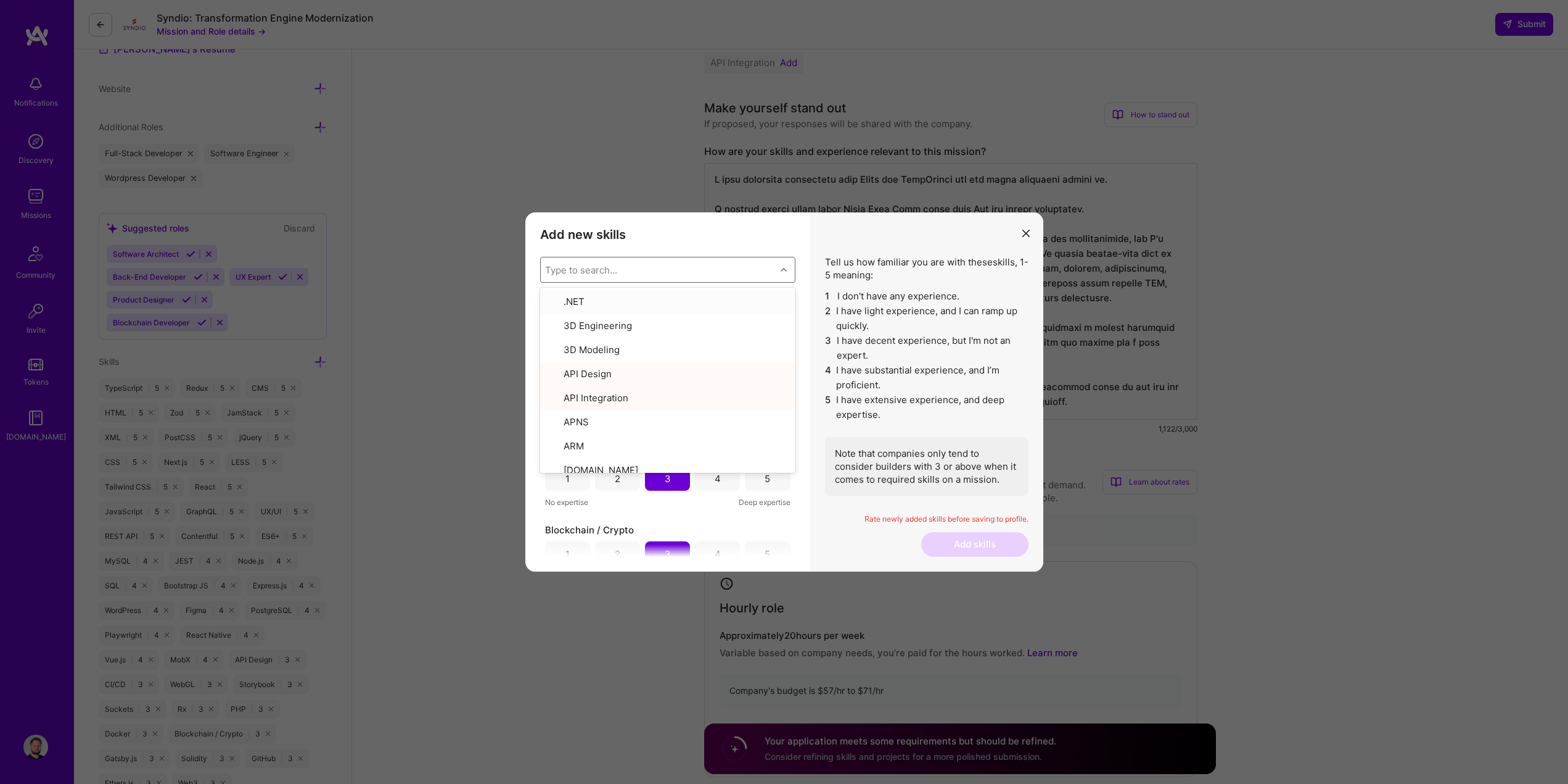
click at [742, 234] on h3 "Add new skills" at bounding box center [668, 235] width 256 height 15
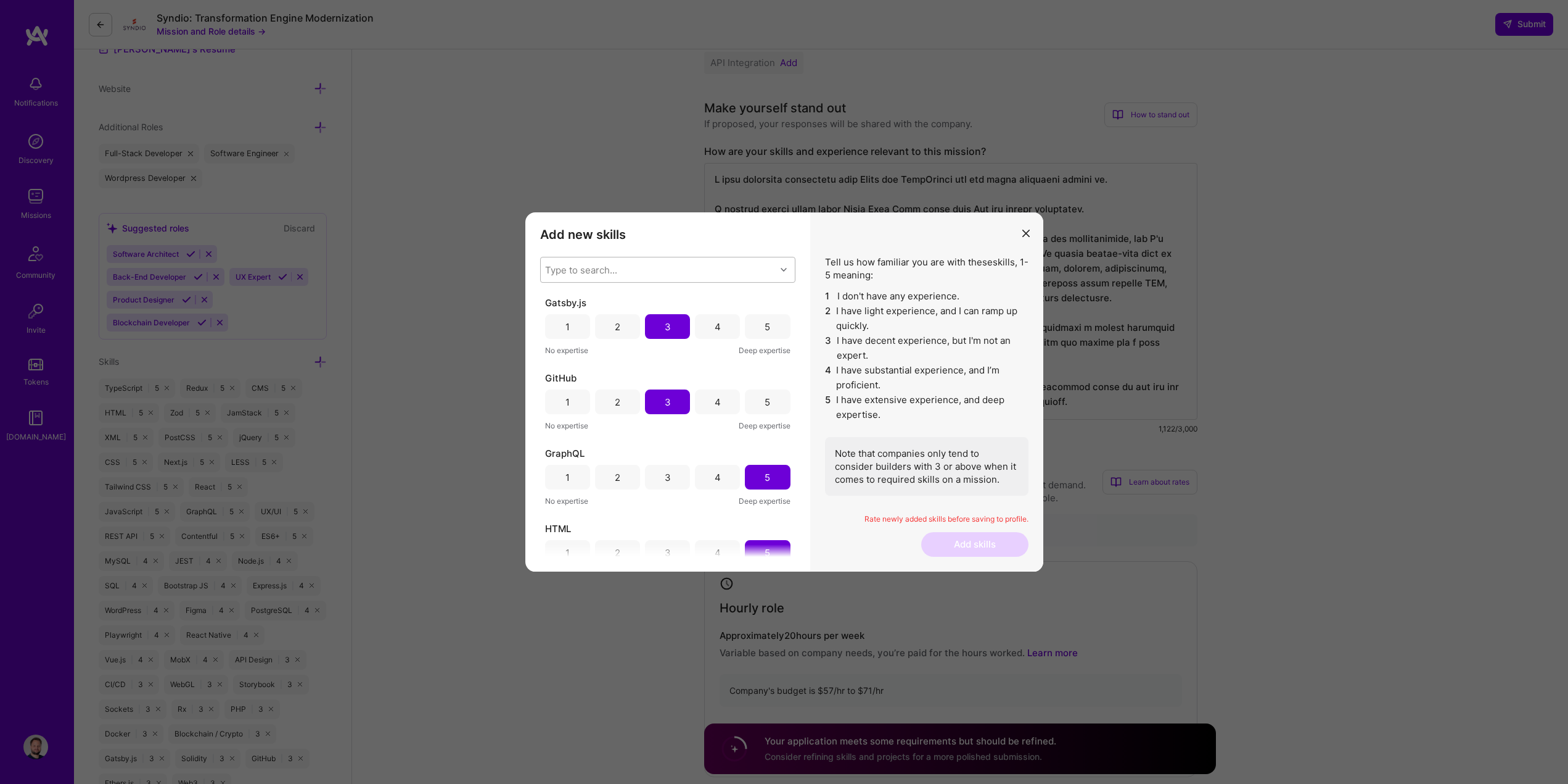
scroll to position [0, 0]
click at [768, 333] on div "5" at bounding box center [767, 327] width 45 height 25
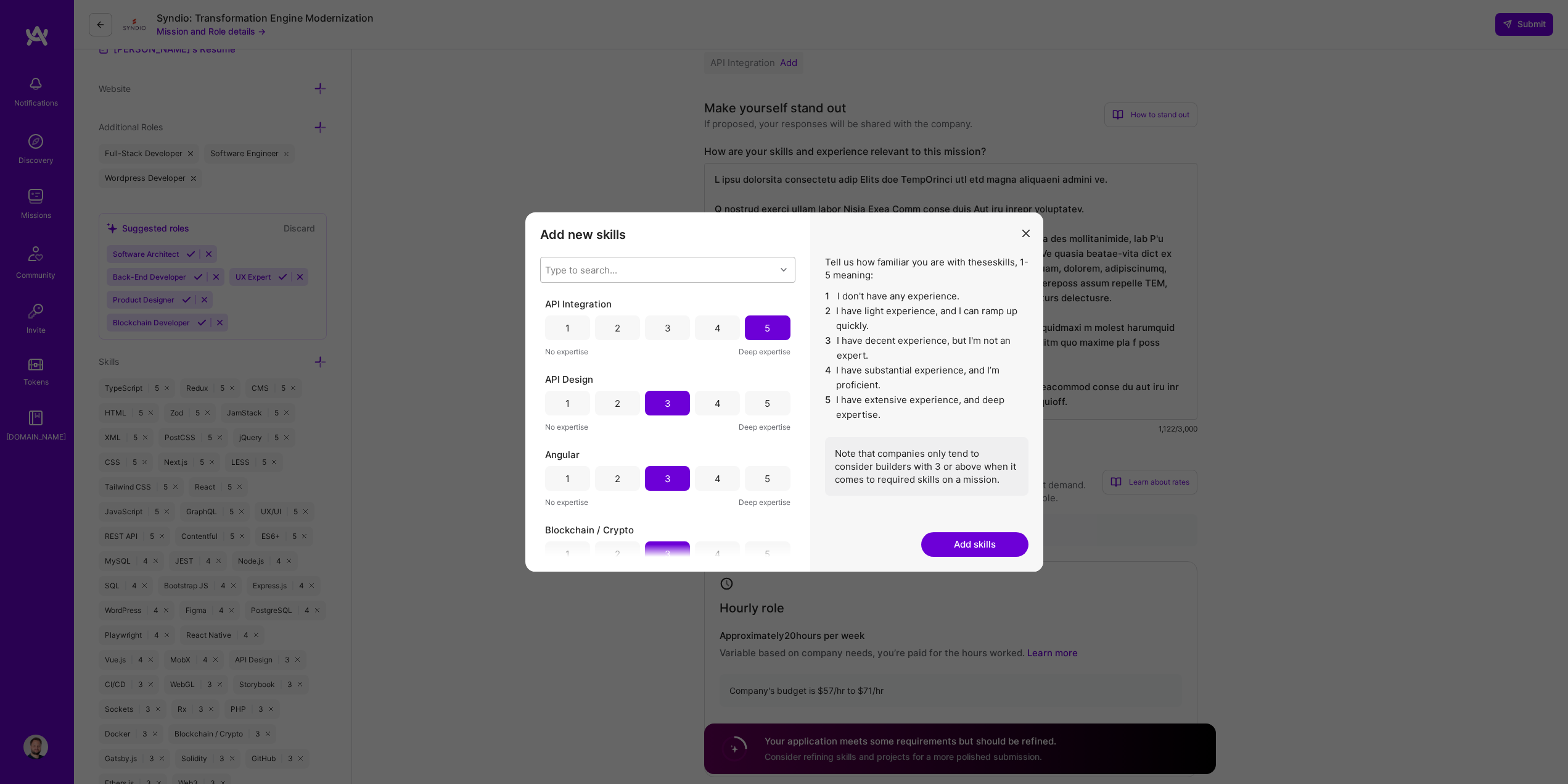
click at [948, 542] on button "Add skills" at bounding box center [974, 544] width 107 height 25
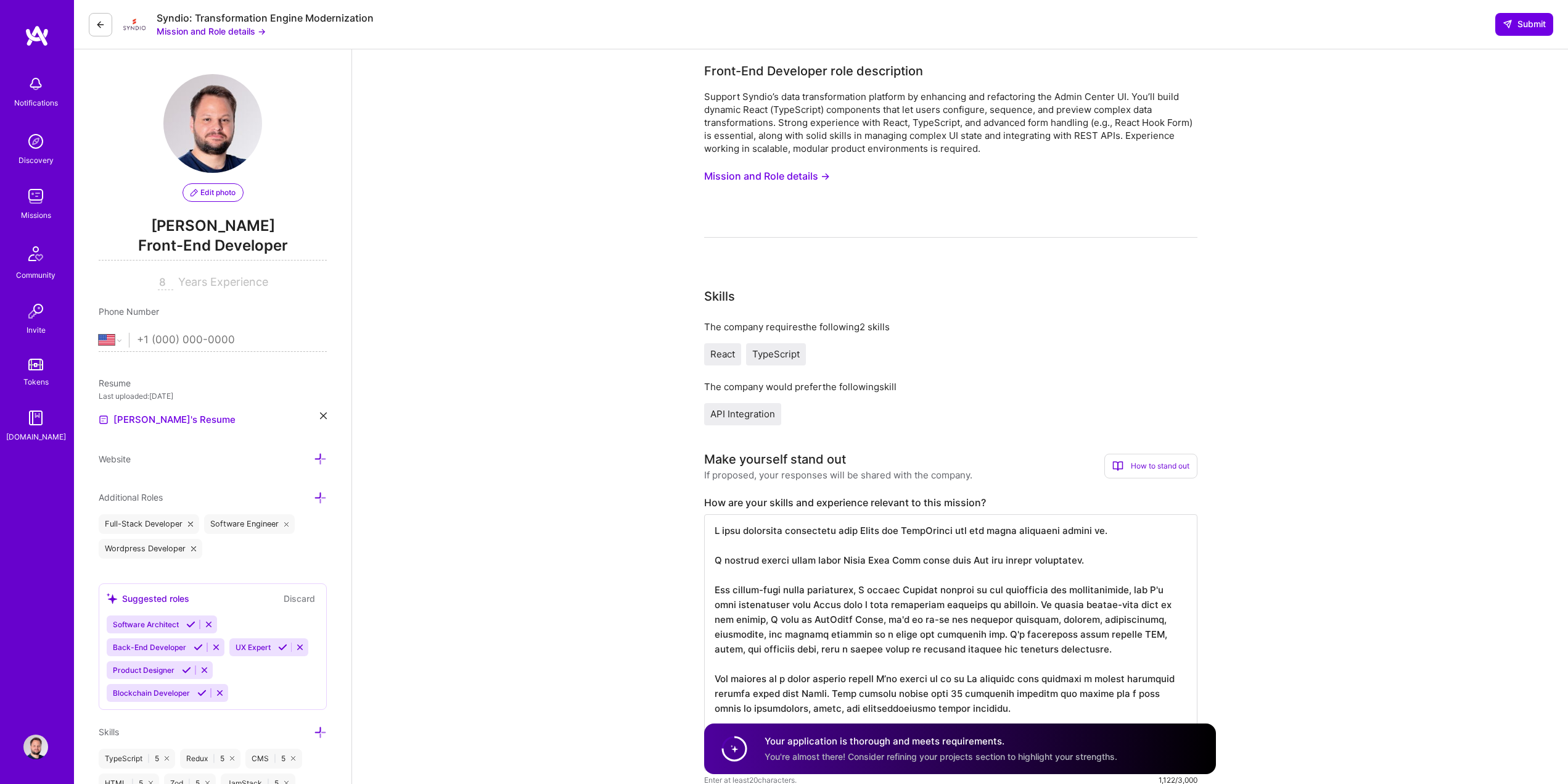
click at [1041, 17] on div "Syndio: Transformation Engine Modernization Mission and Role details → Submit" at bounding box center [821, 25] width 1495 height 50
click at [1041, 24] on span "Submit" at bounding box center [1524, 24] width 43 height 12
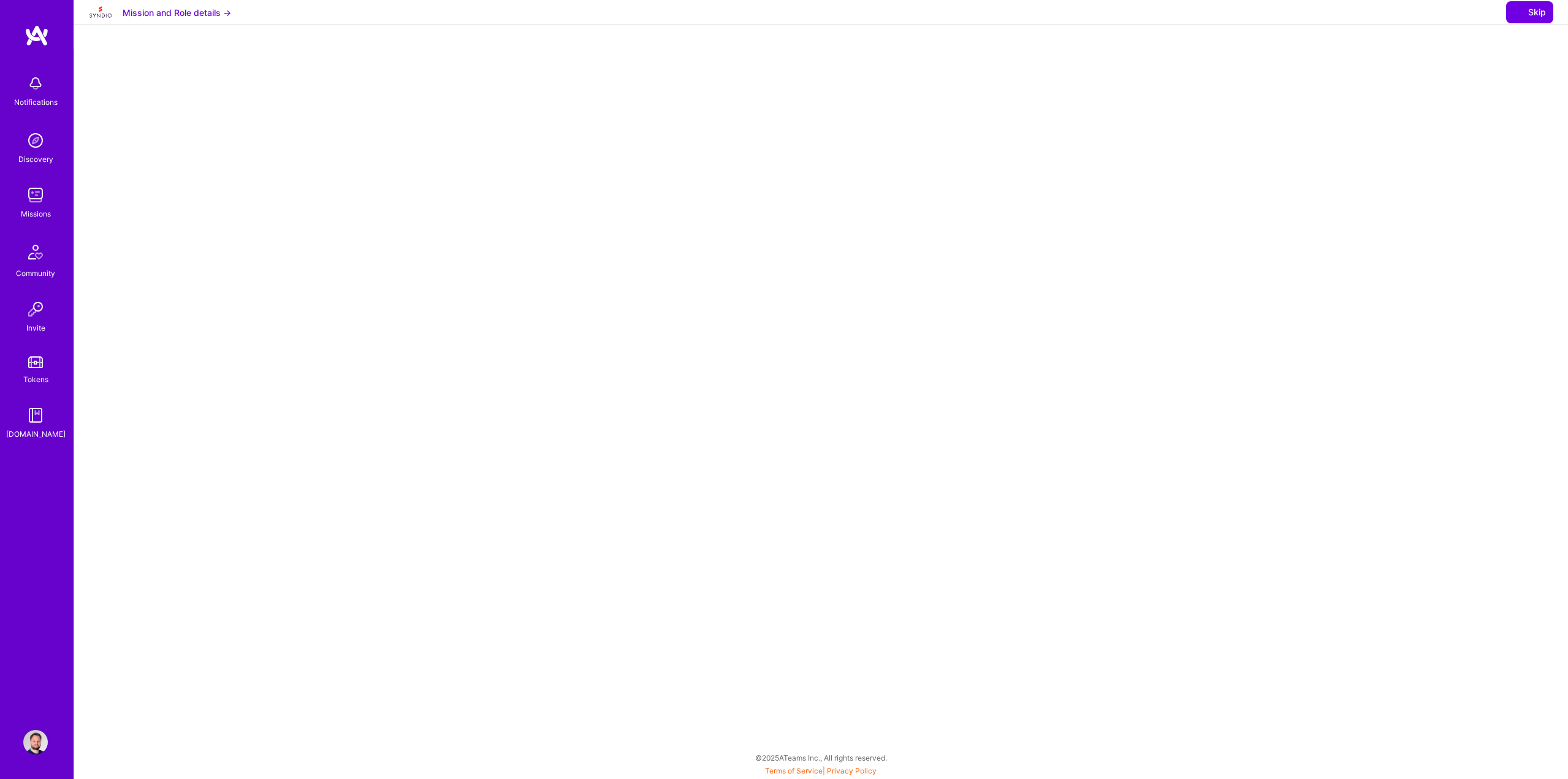
select select "US"
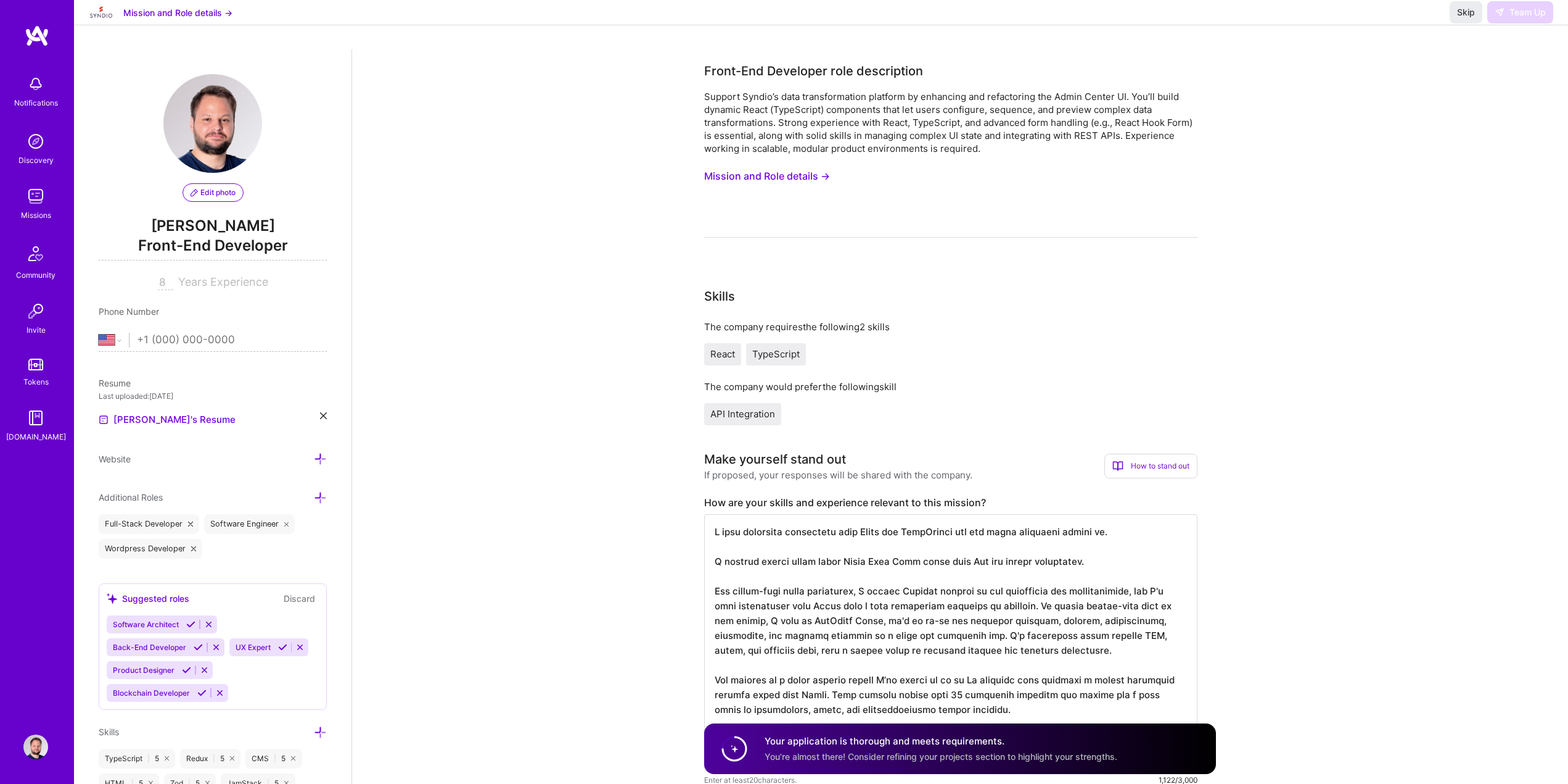
click at [1041, 24] on div "Skip Team Up" at bounding box center [1501, 12] width 104 height 22
click at [1041, 18] on span "Skip" at bounding box center [1466, 12] width 18 height 12
click at [36, 204] on img at bounding box center [36, 196] width 25 height 25
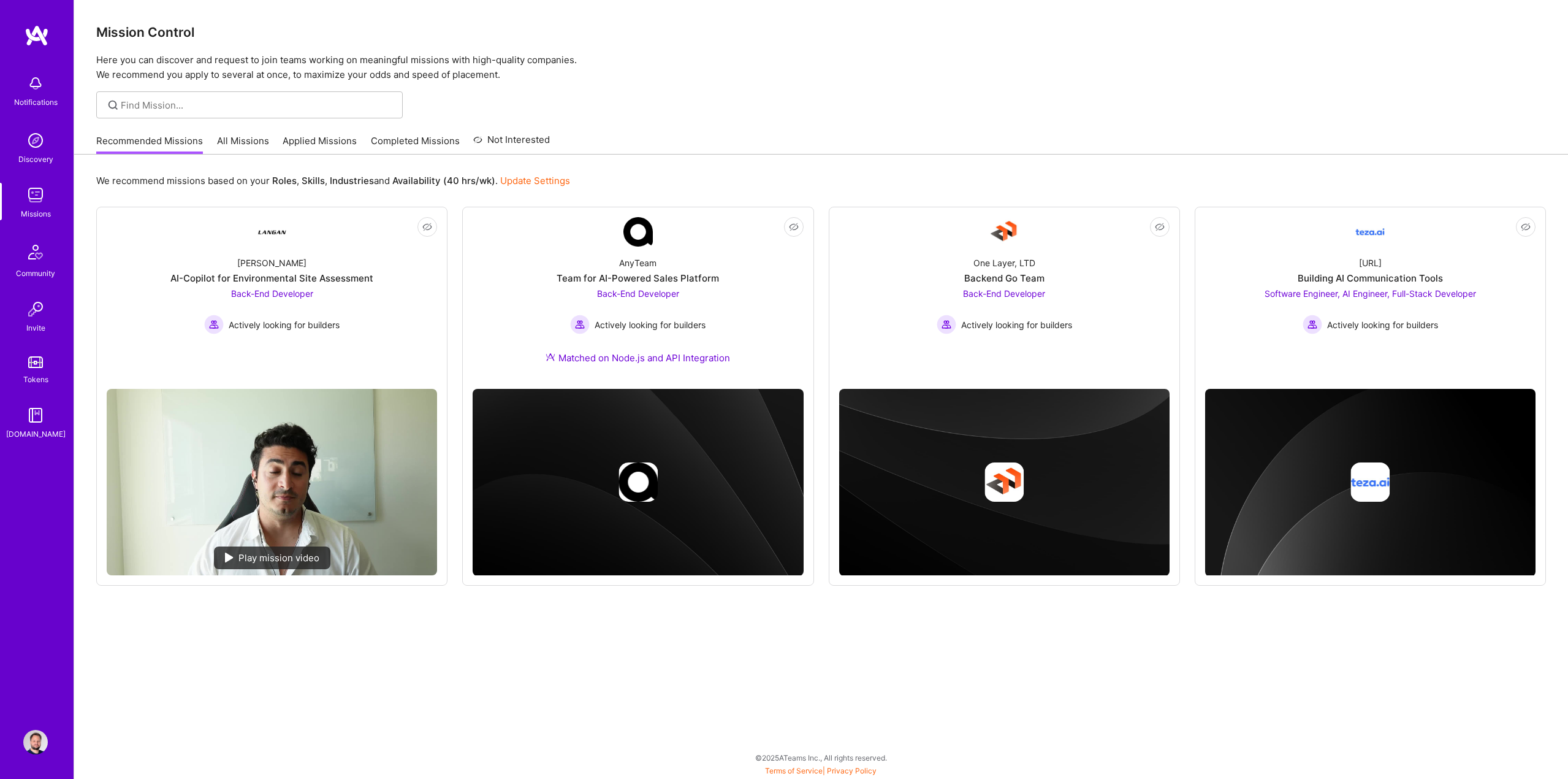
click at [317, 146] on link "Applied Missions" at bounding box center [319, 144] width 74 height 20
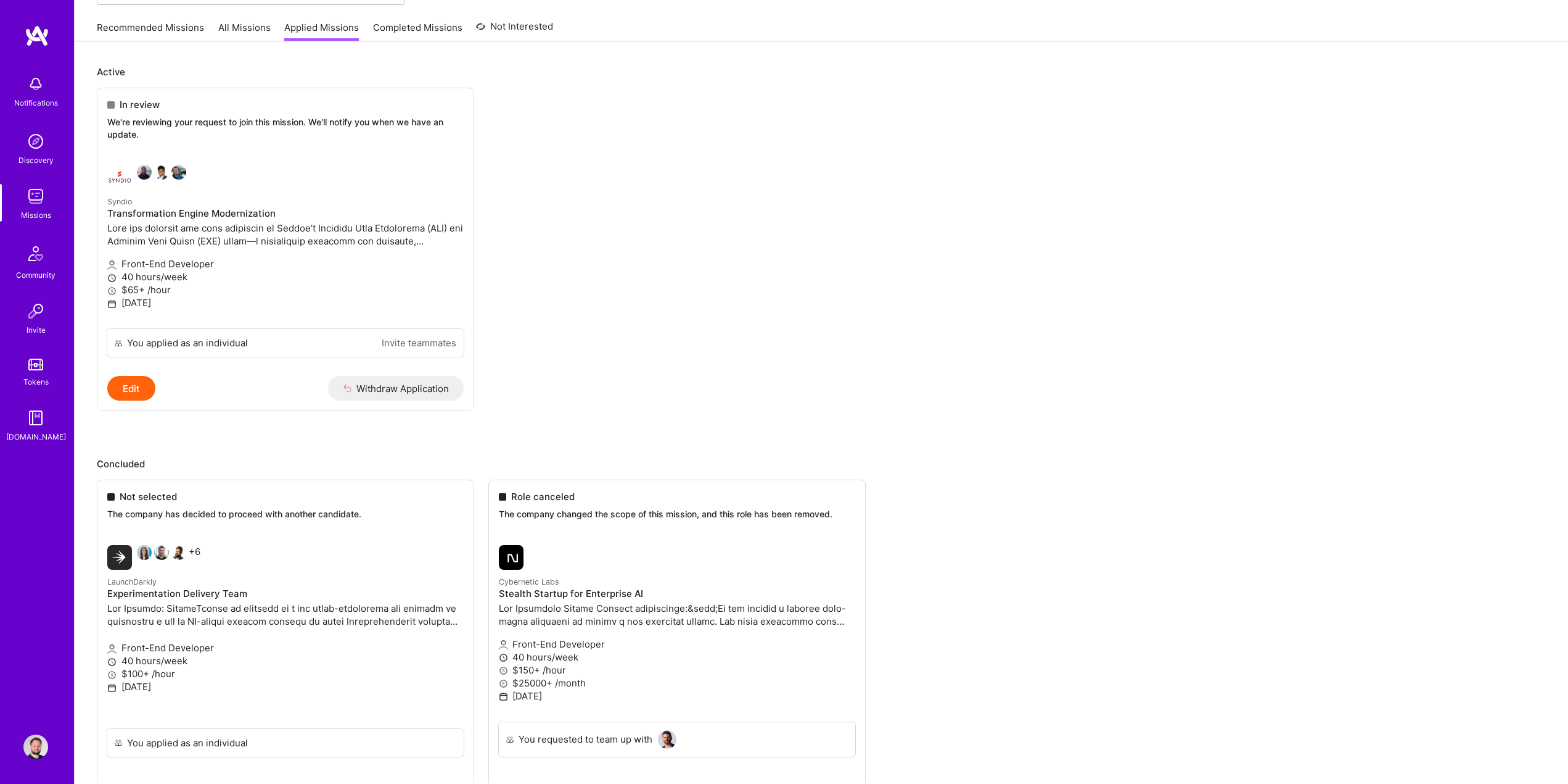
scroll to position [124, 0]
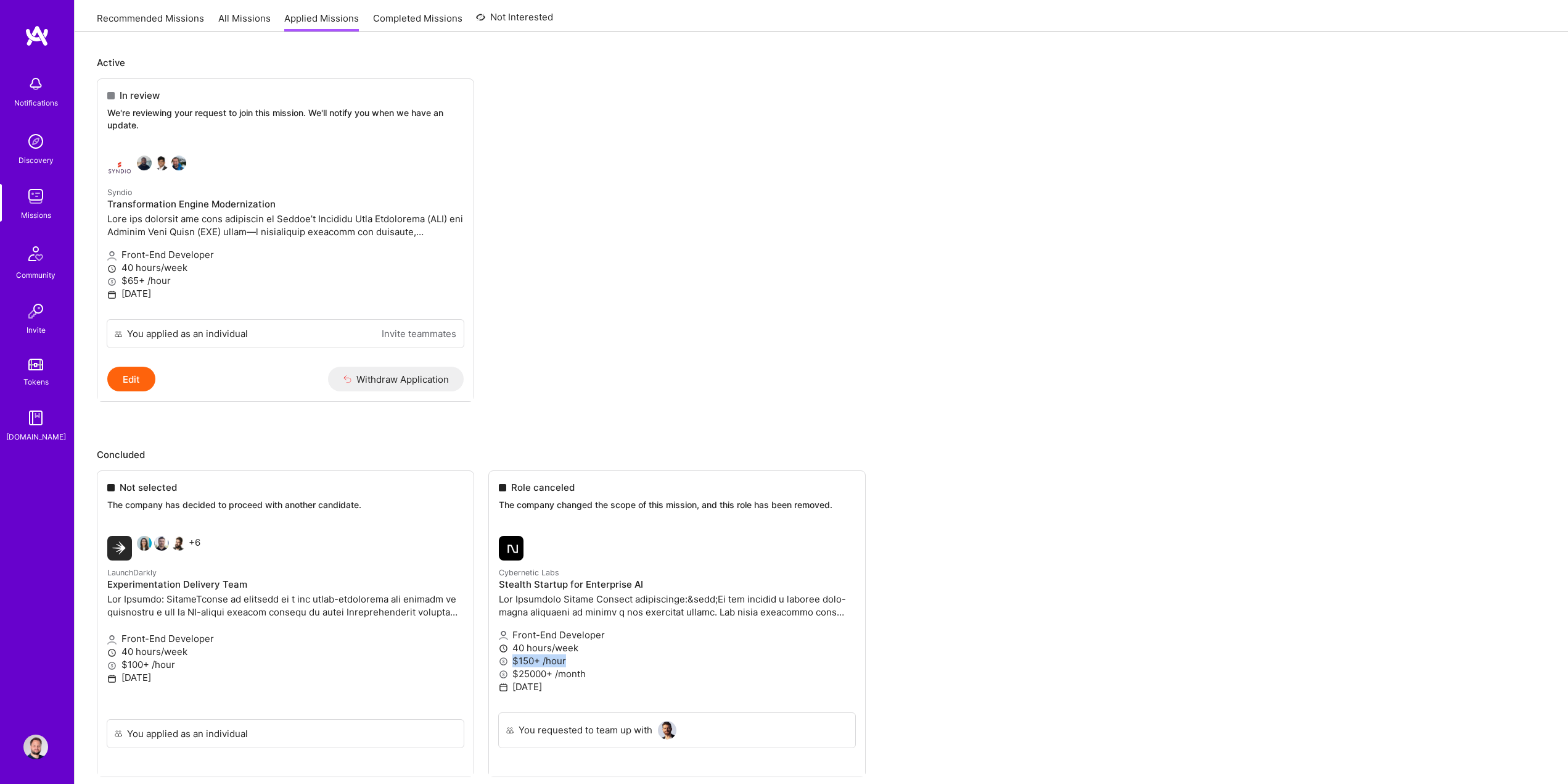
drag, startPoint x: 515, startPoint y: 661, endPoint x: 565, endPoint y: 659, distance: 50.0
click at [565, 659] on ul "Not selected The company has decided to proceed with another candidate. +6 Laun…" at bounding box center [821, 642] width 1449 height 344
click at [830, 231] on ul "In review We're reviewing your request to join this mission. We'll notify you w…" at bounding box center [821, 258] width 1449 height 360
click at [795, 236] on ul "In review We're reviewing your request to join this mission. We'll notify you w…" at bounding box center [821, 258] width 1449 height 360
click at [750, 139] on ul "In review We're reviewing your request to join this mission. We'll notify you w…" at bounding box center [821, 258] width 1449 height 360
